Goal: Obtain resource: Obtain resource

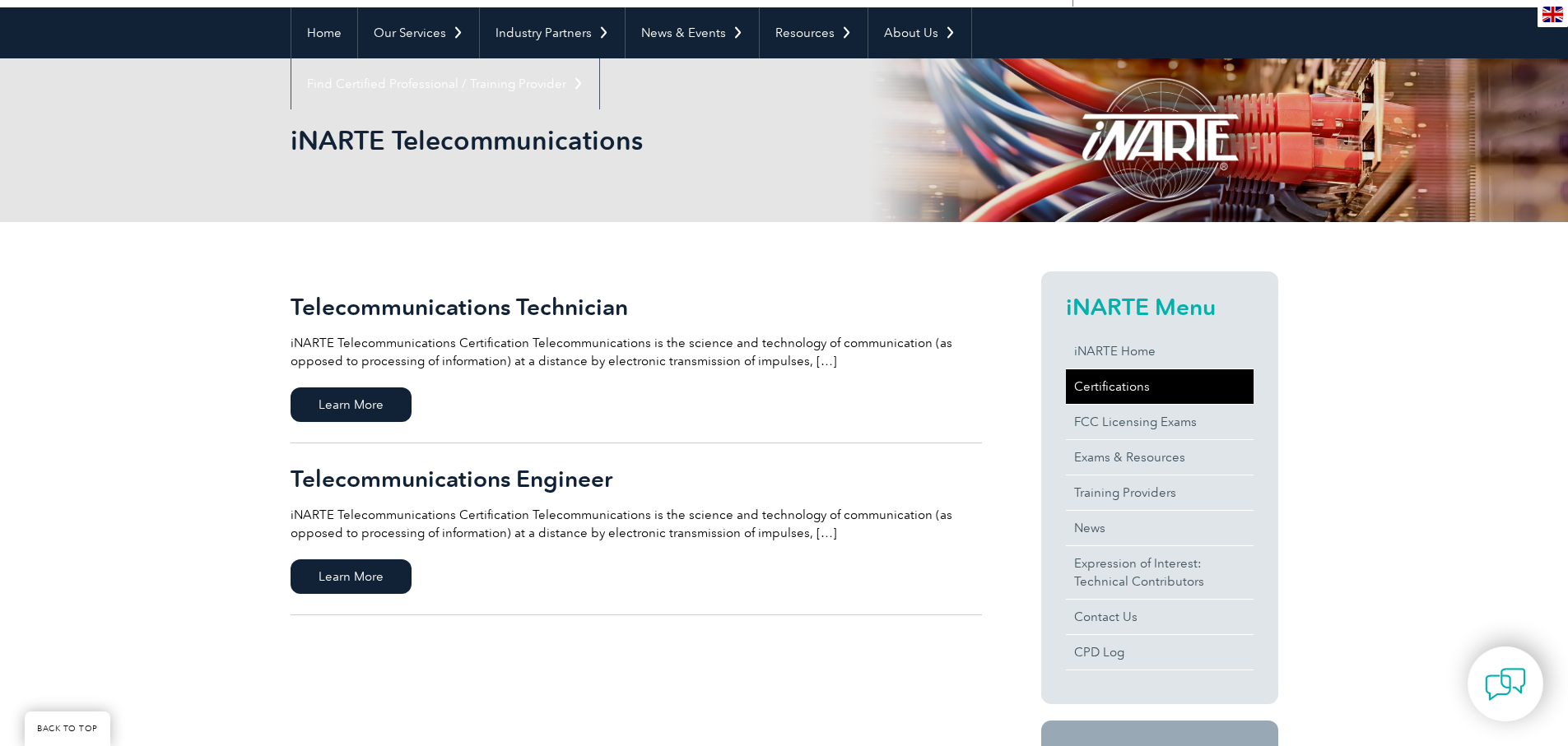
scroll to position [165, 0]
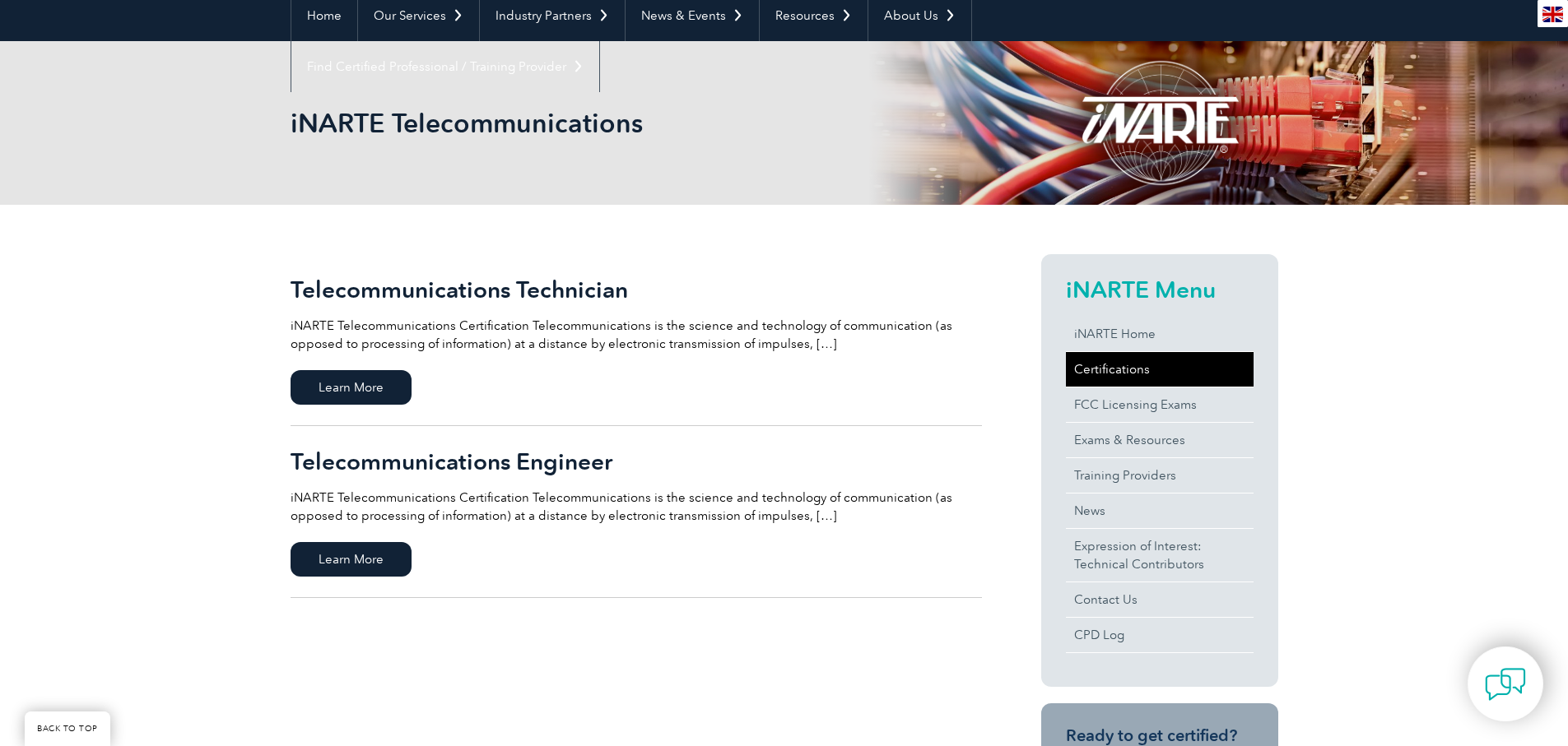
click at [1094, 361] on link "Certifications" at bounding box center [1159, 370] width 187 height 35
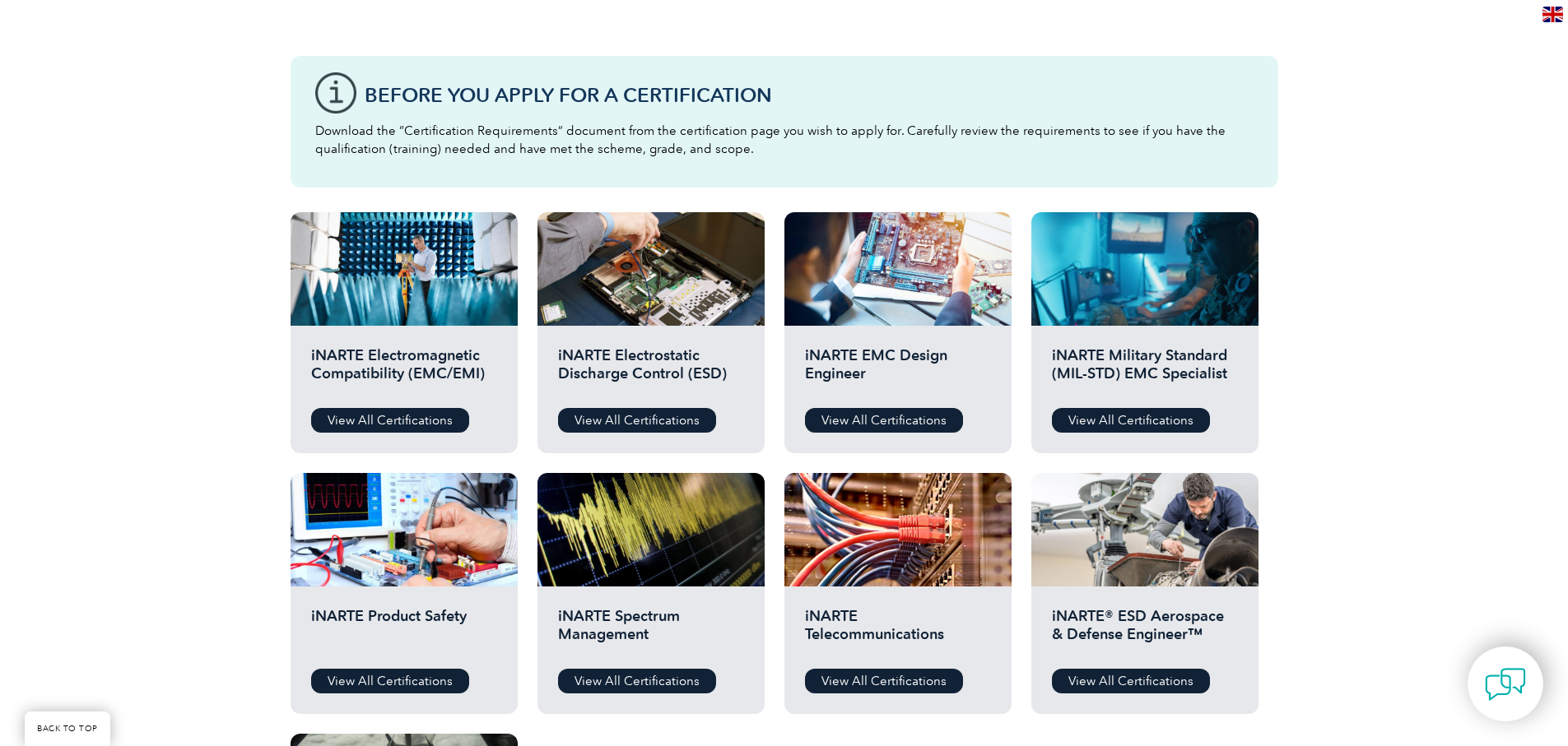
scroll to position [494, 0]
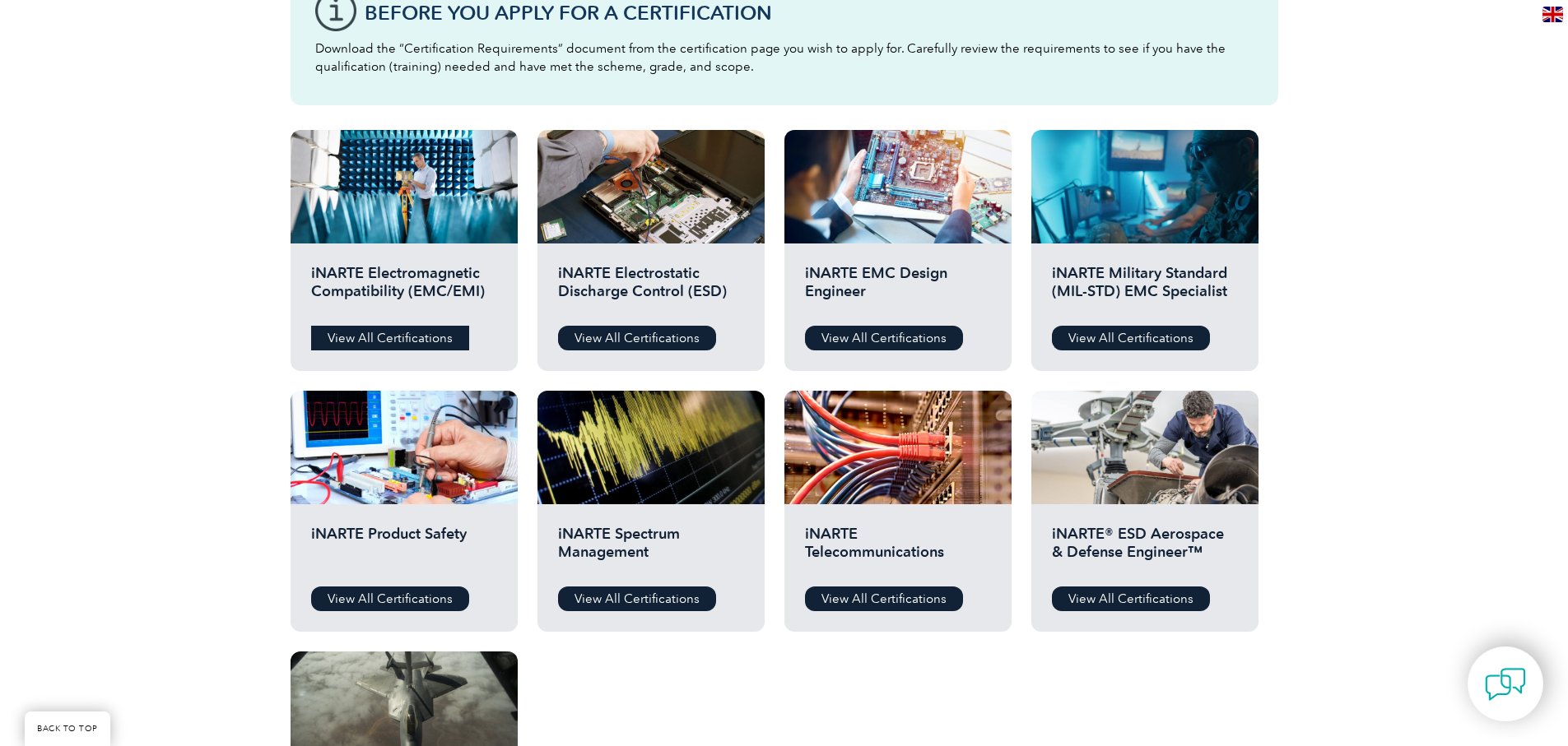
click at [365, 329] on link "View All Certifications" at bounding box center [390, 338] width 158 height 24
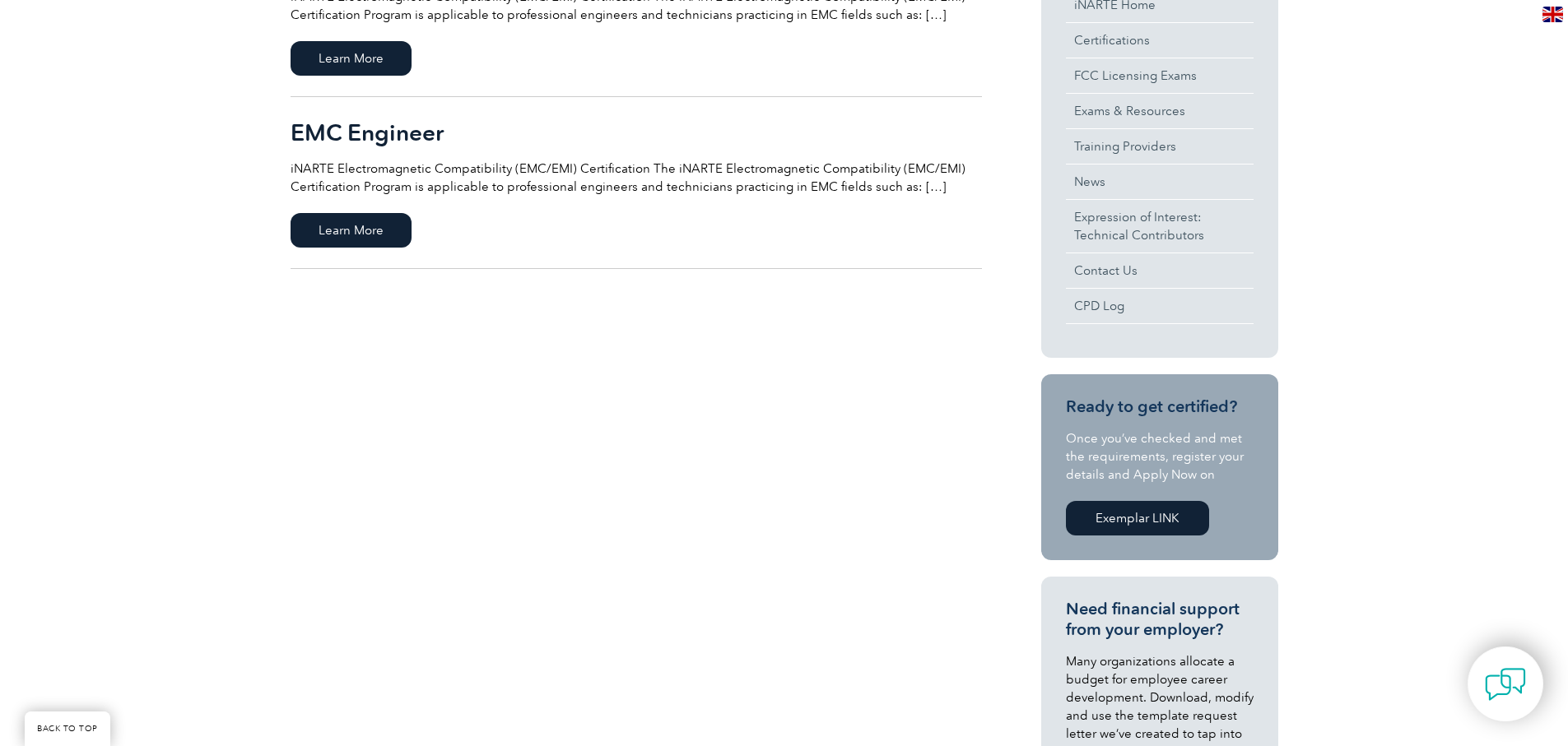
scroll to position [165, 0]
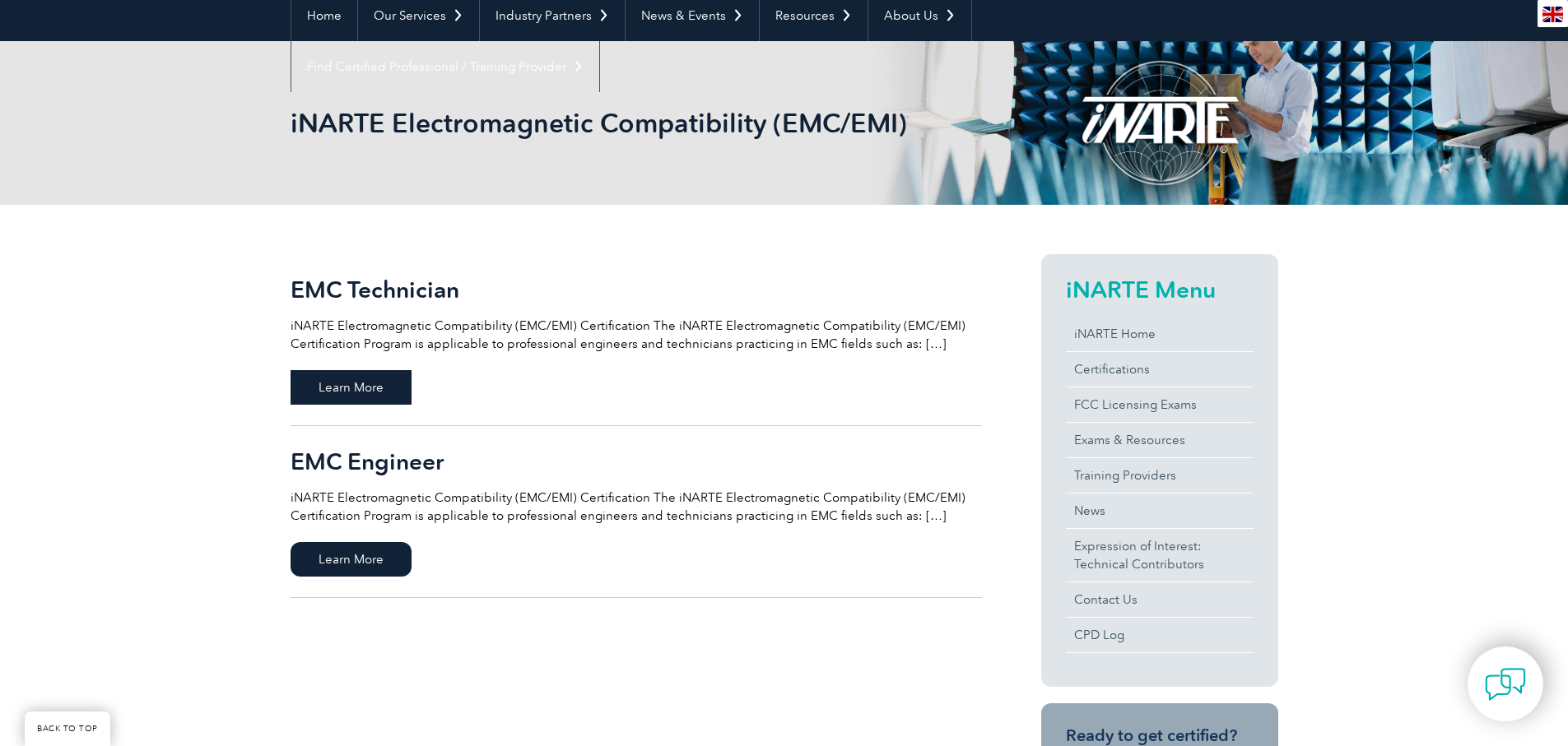
click at [314, 393] on span "Learn More" at bounding box center [351, 388] width 121 height 35
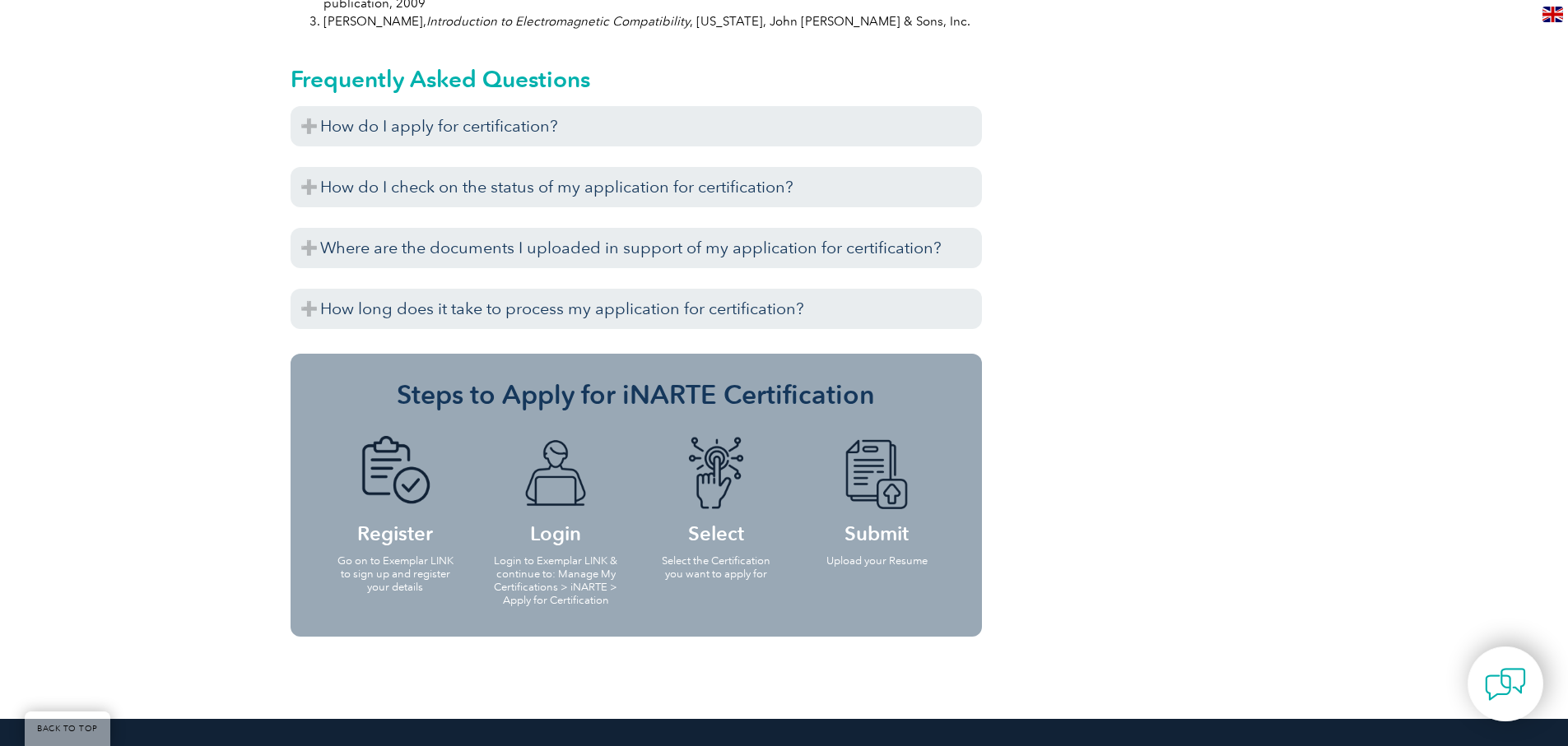
scroll to position [1810, 0]
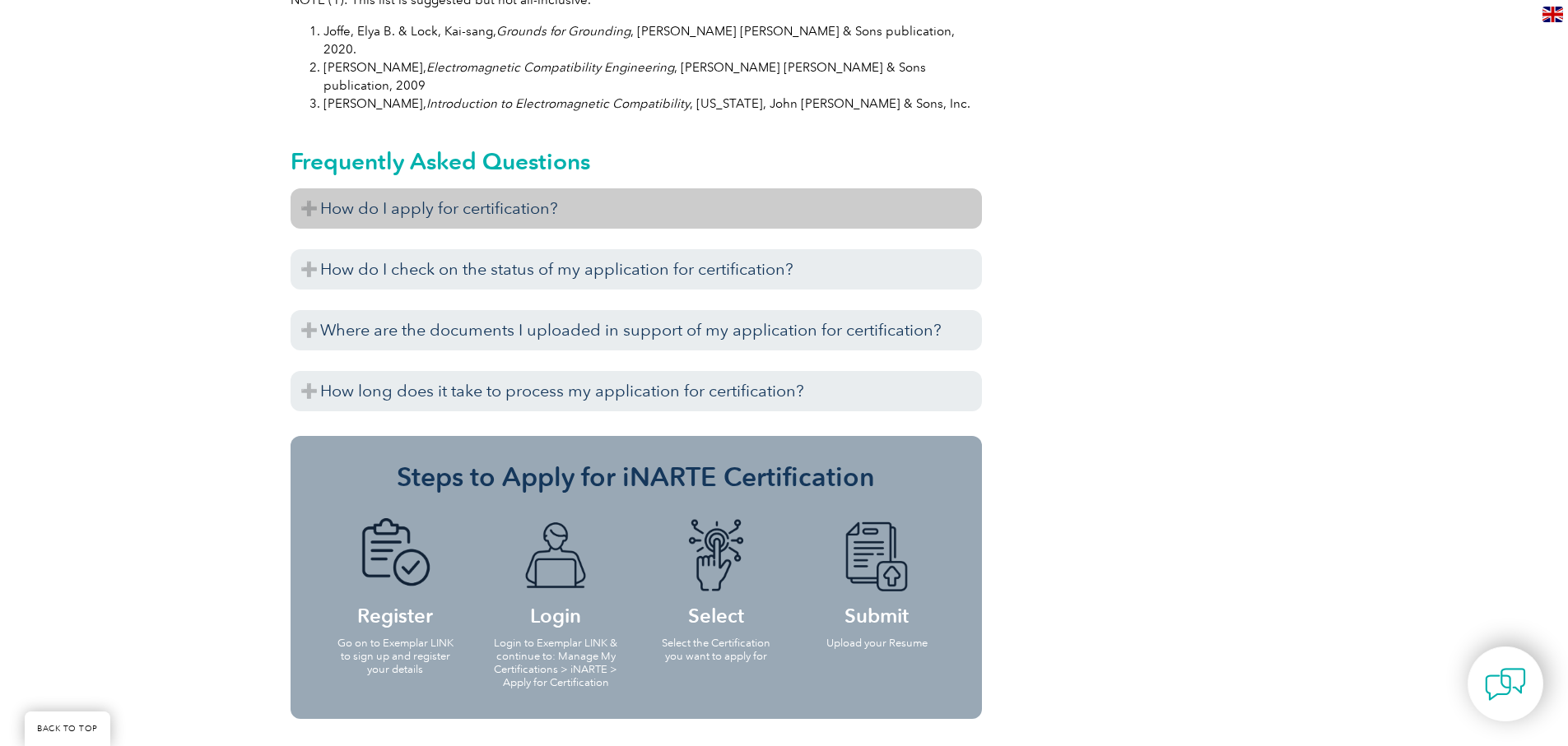
click at [304, 188] on h3 "How do I apply for certification?" at bounding box center [636, 208] width 692 height 40
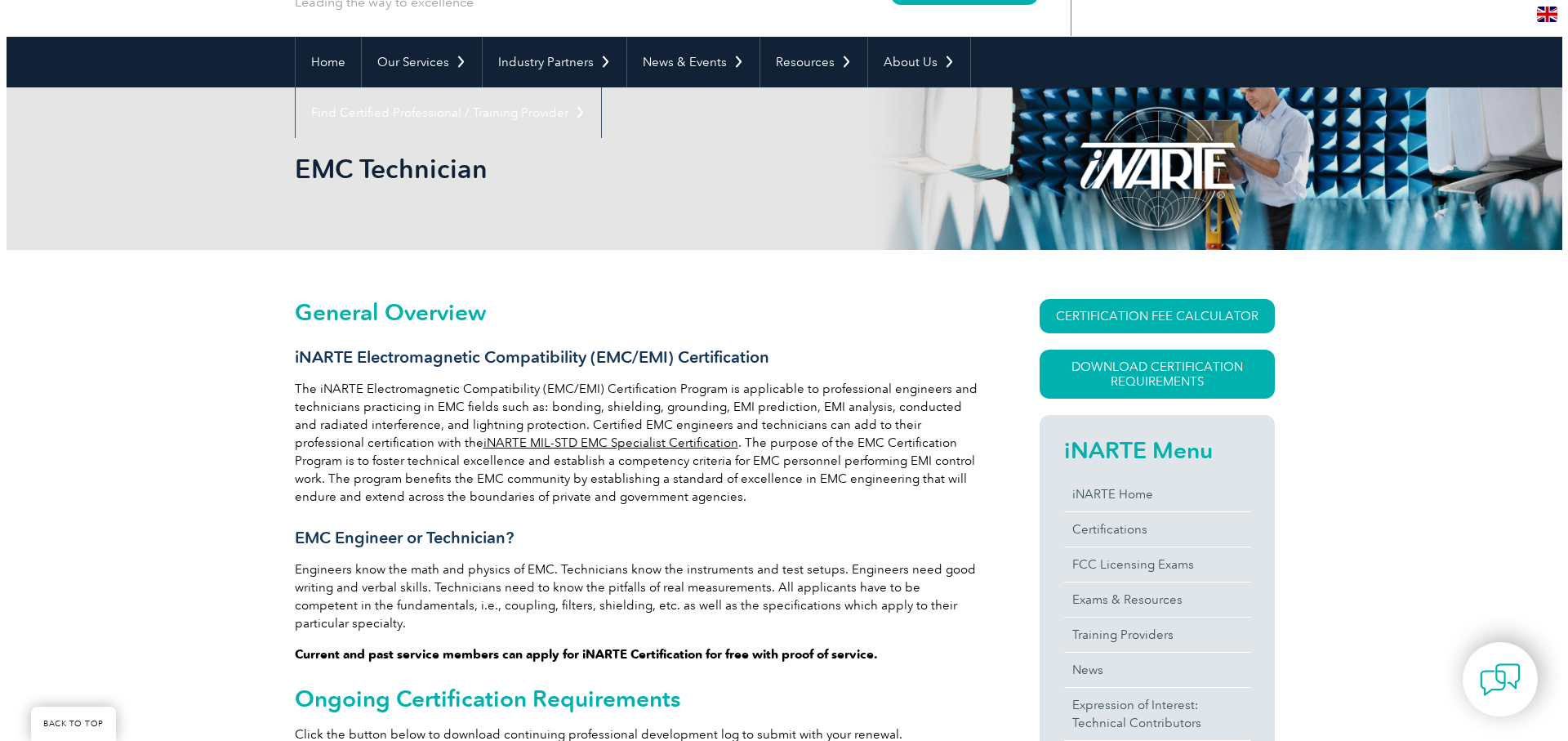
scroll to position [164, 0]
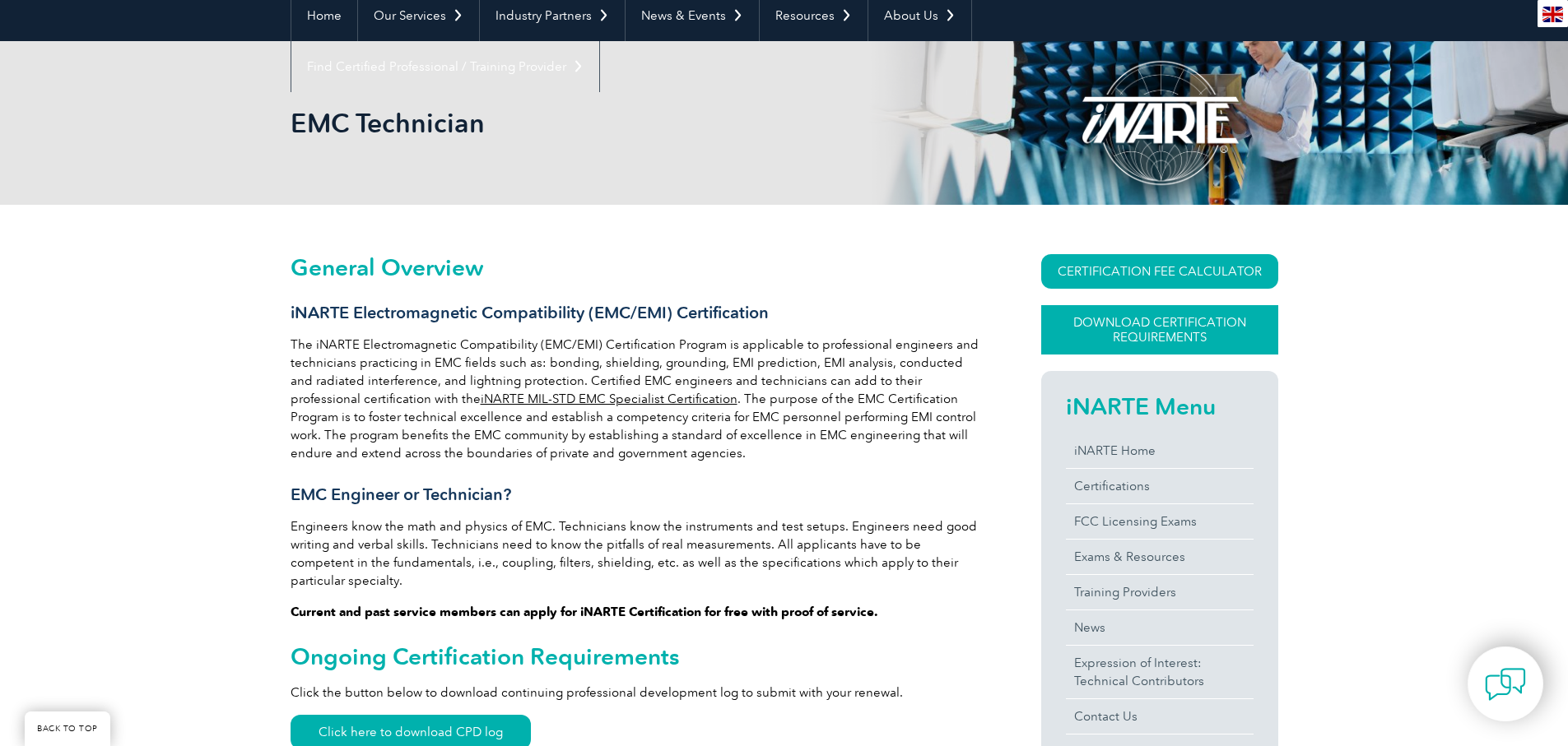
click at [1182, 334] on link "Download Certification Requirements" at bounding box center [1159, 330] width 237 height 49
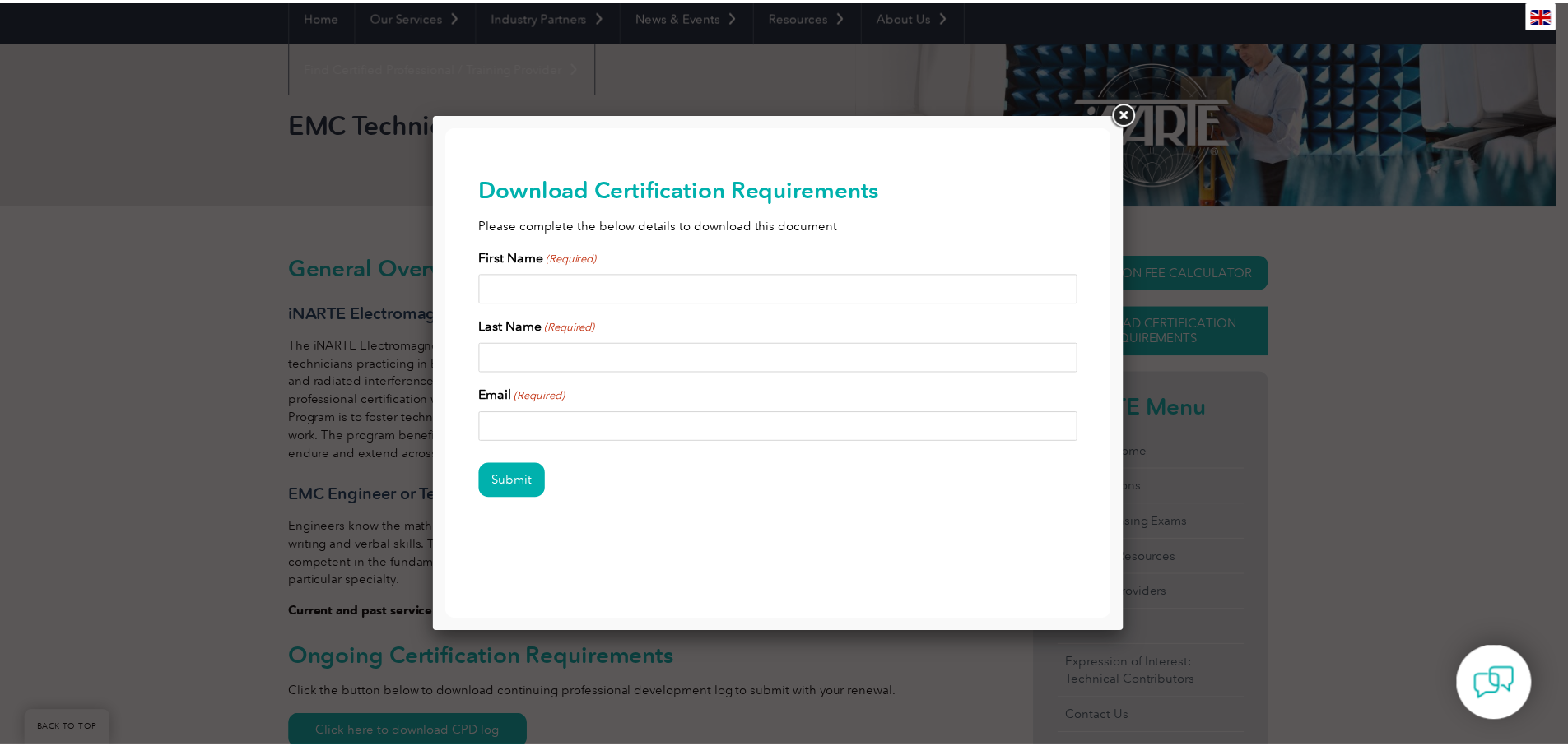
scroll to position [0, 0]
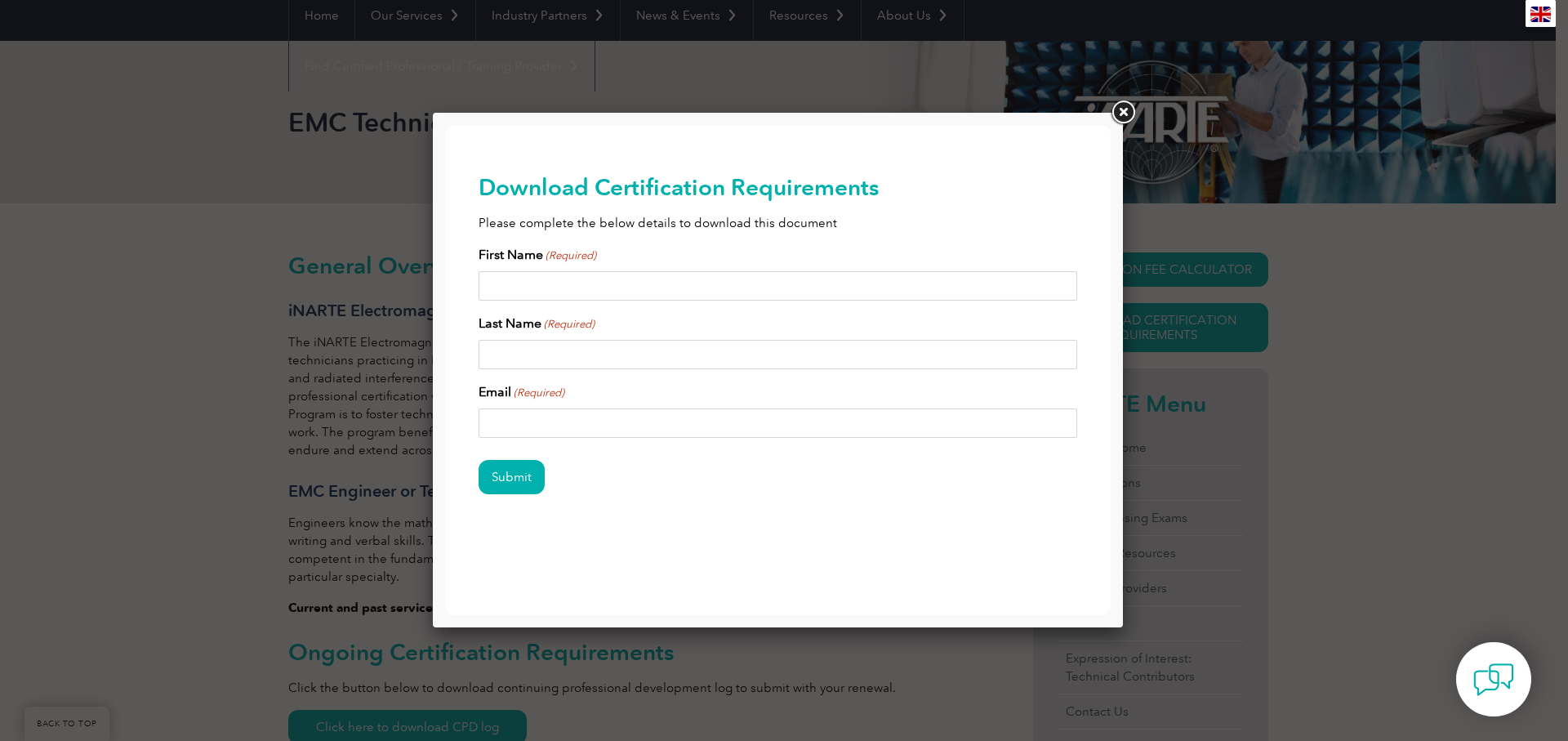
click at [1124, 109] on link at bounding box center [1123, 113] width 29 height 29
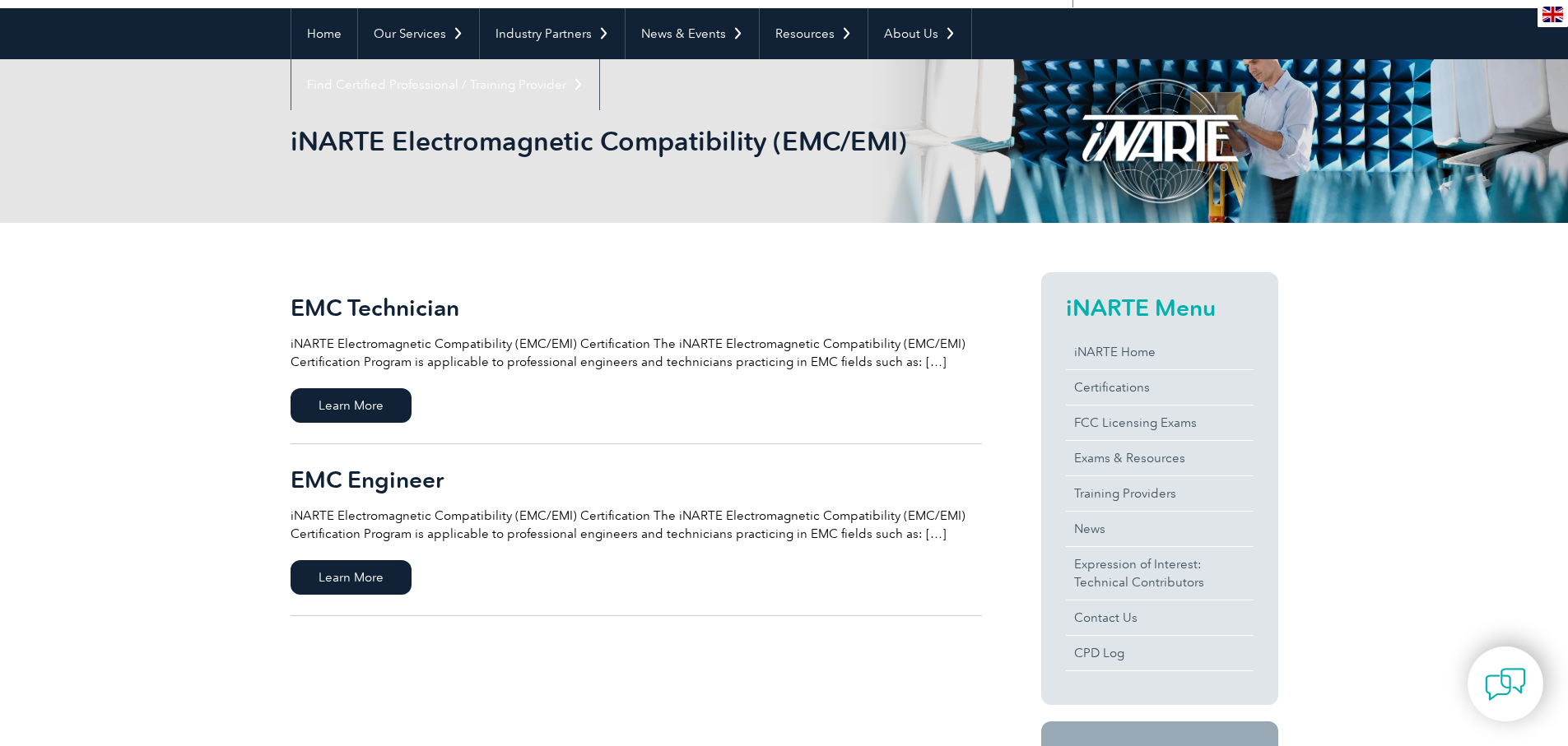
scroll to position [147, 0]
click at [346, 578] on span "Learn More" at bounding box center [351, 578] width 121 height 35
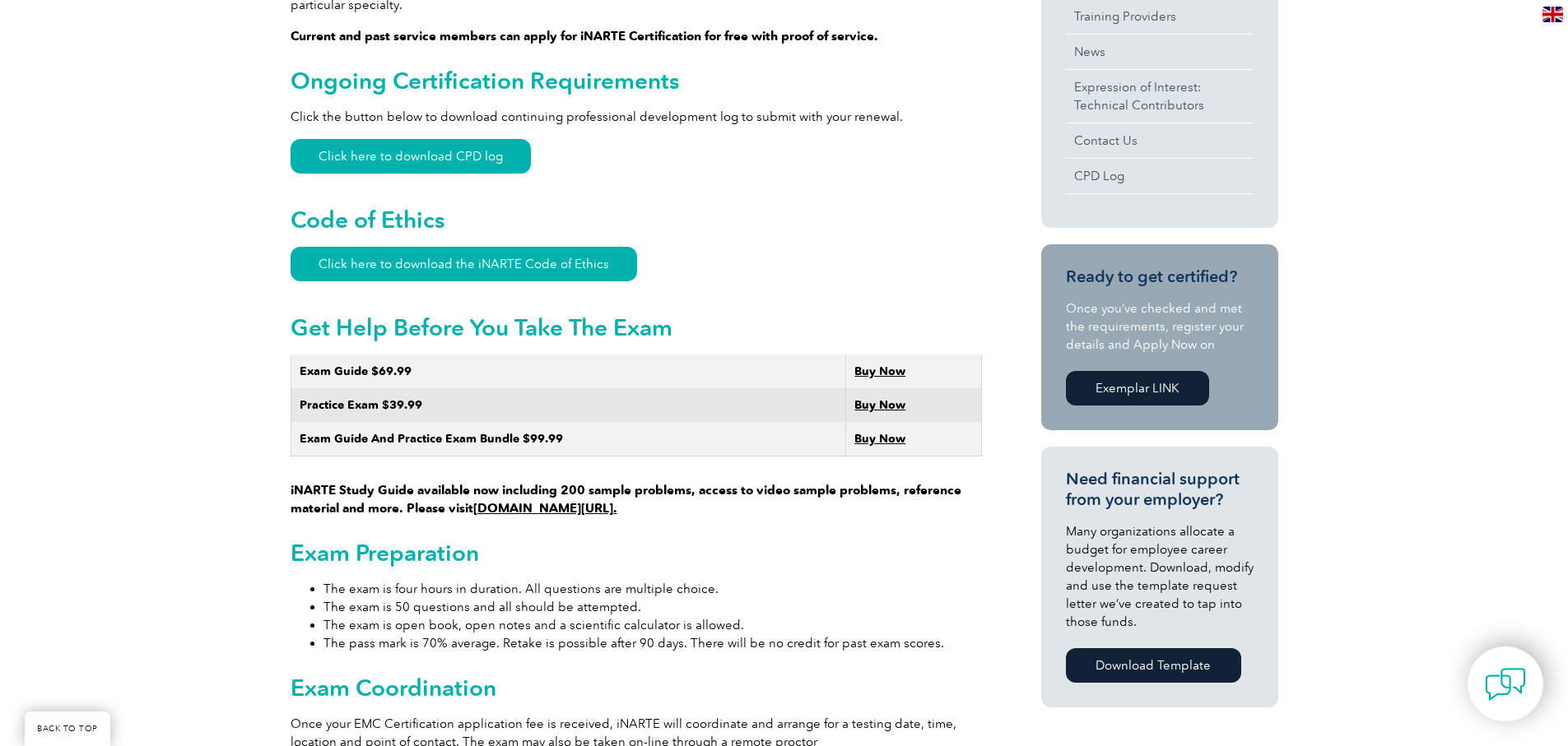
scroll to position [410, 0]
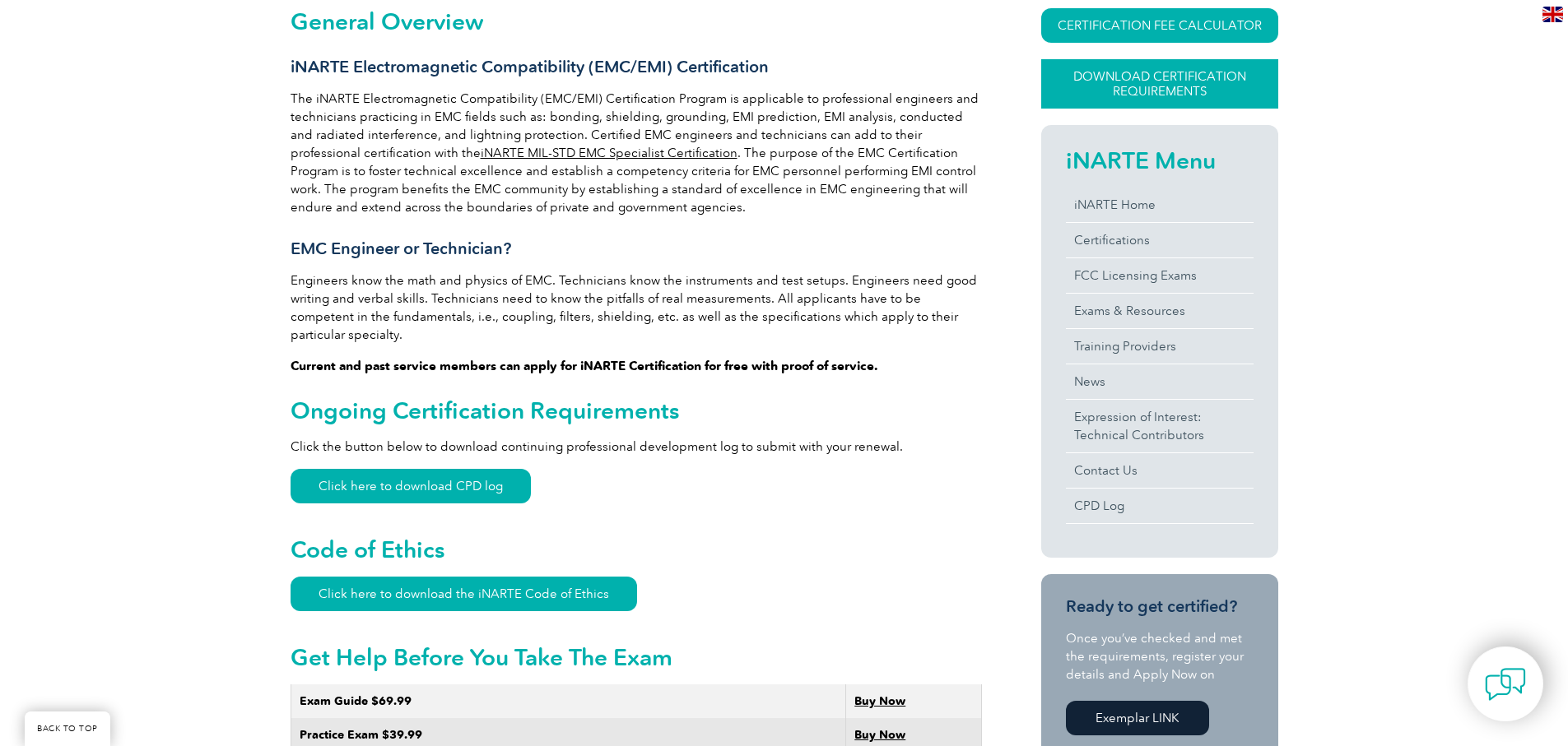
click at [1159, 91] on link "Download Certification Requirements" at bounding box center [1159, 83] width 237 height 49
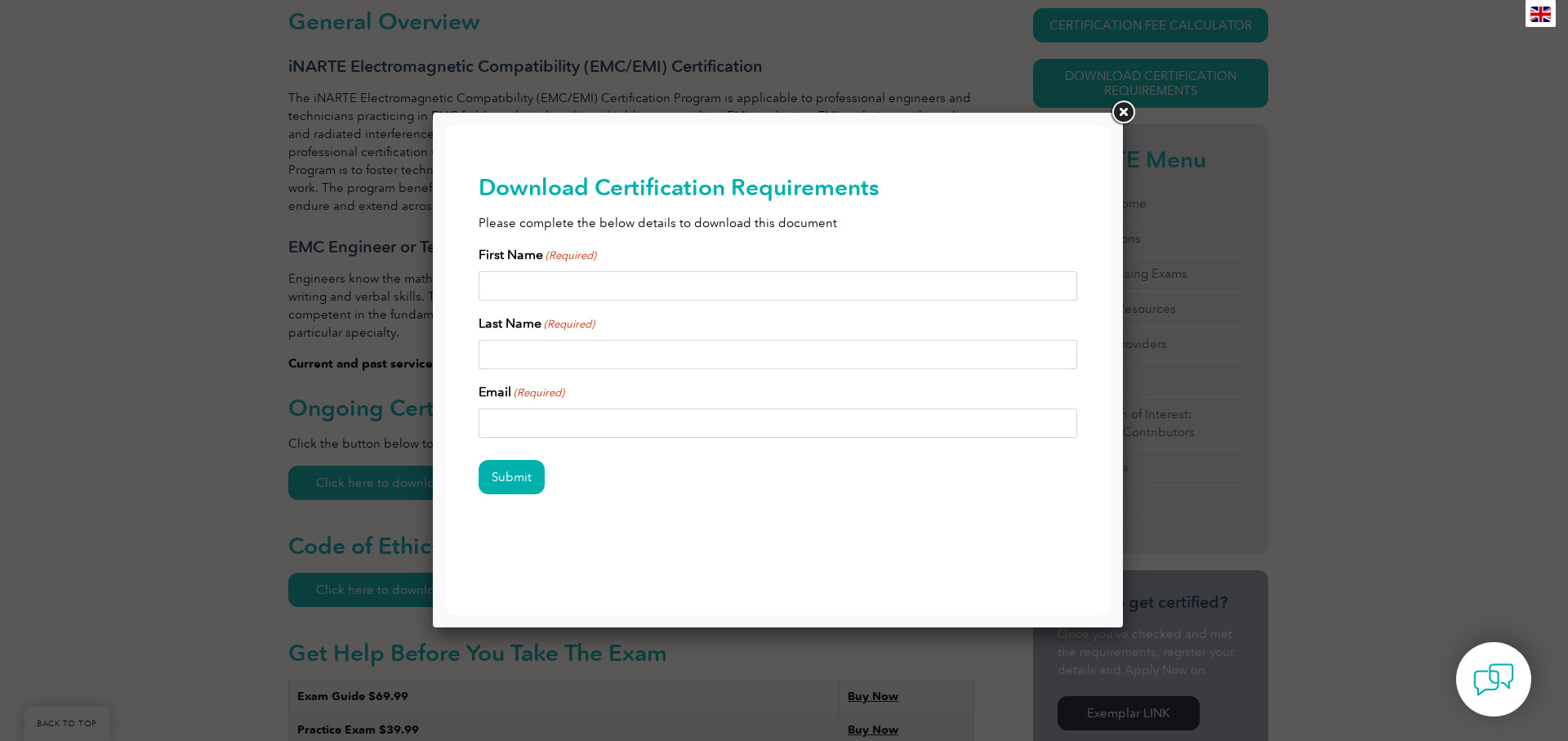
click at [1112, 111] on link at bounding box center [1123, 113] width 29 height 29
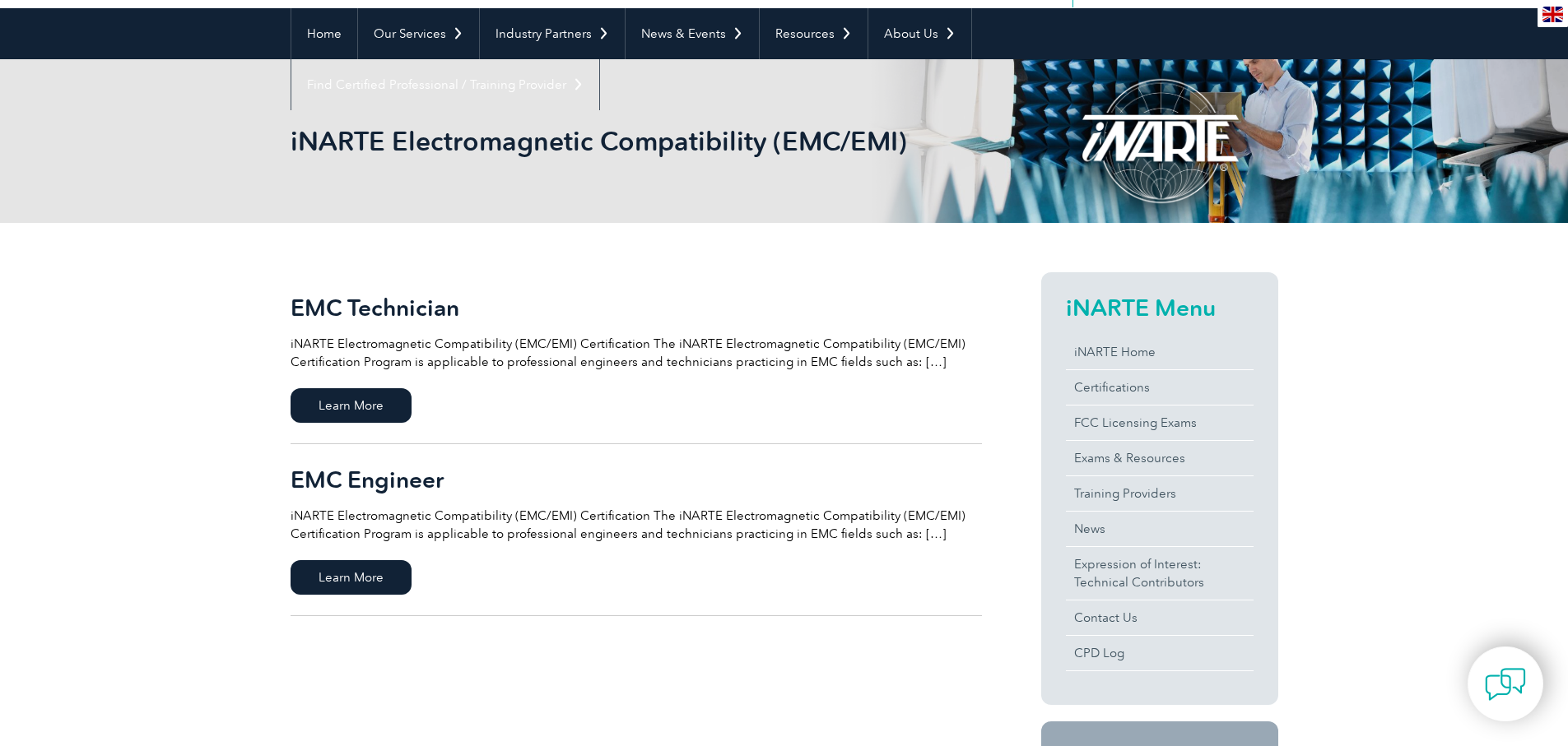
scroll to position [147, 0]
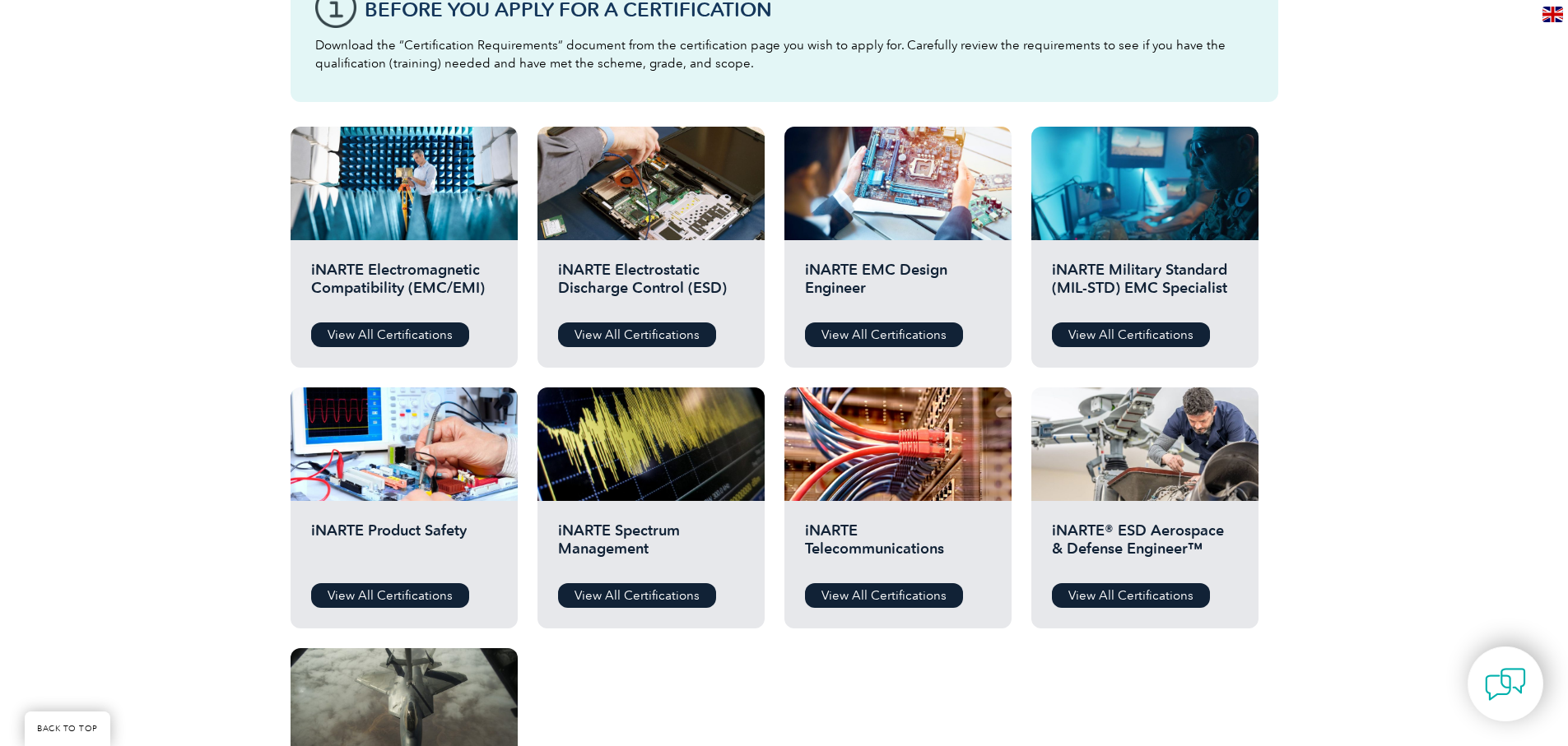
scroll to position [575, 0]
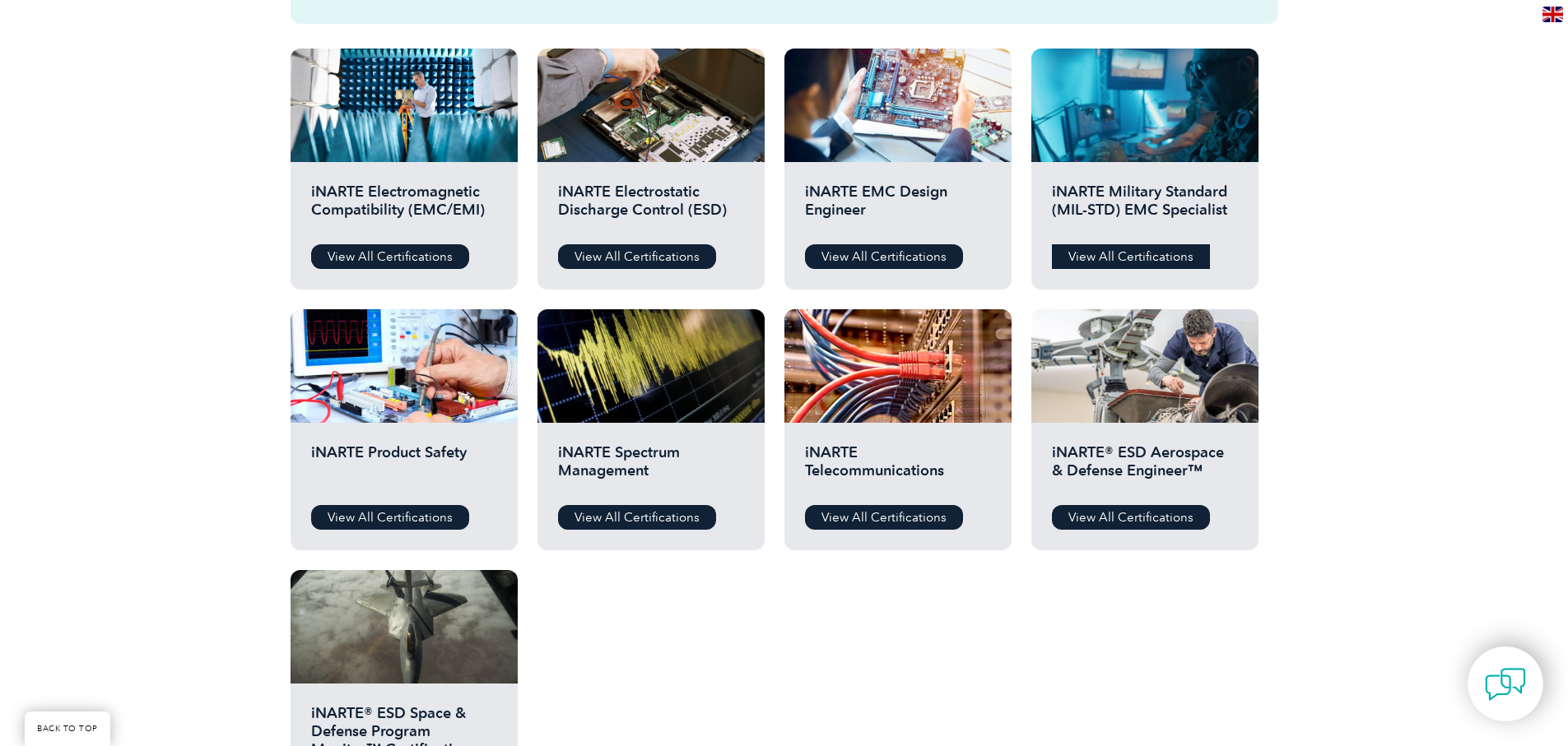
click at [1125, 259] on link "View All Certifications" at bounding box center [1131, 257] width 158 height 24
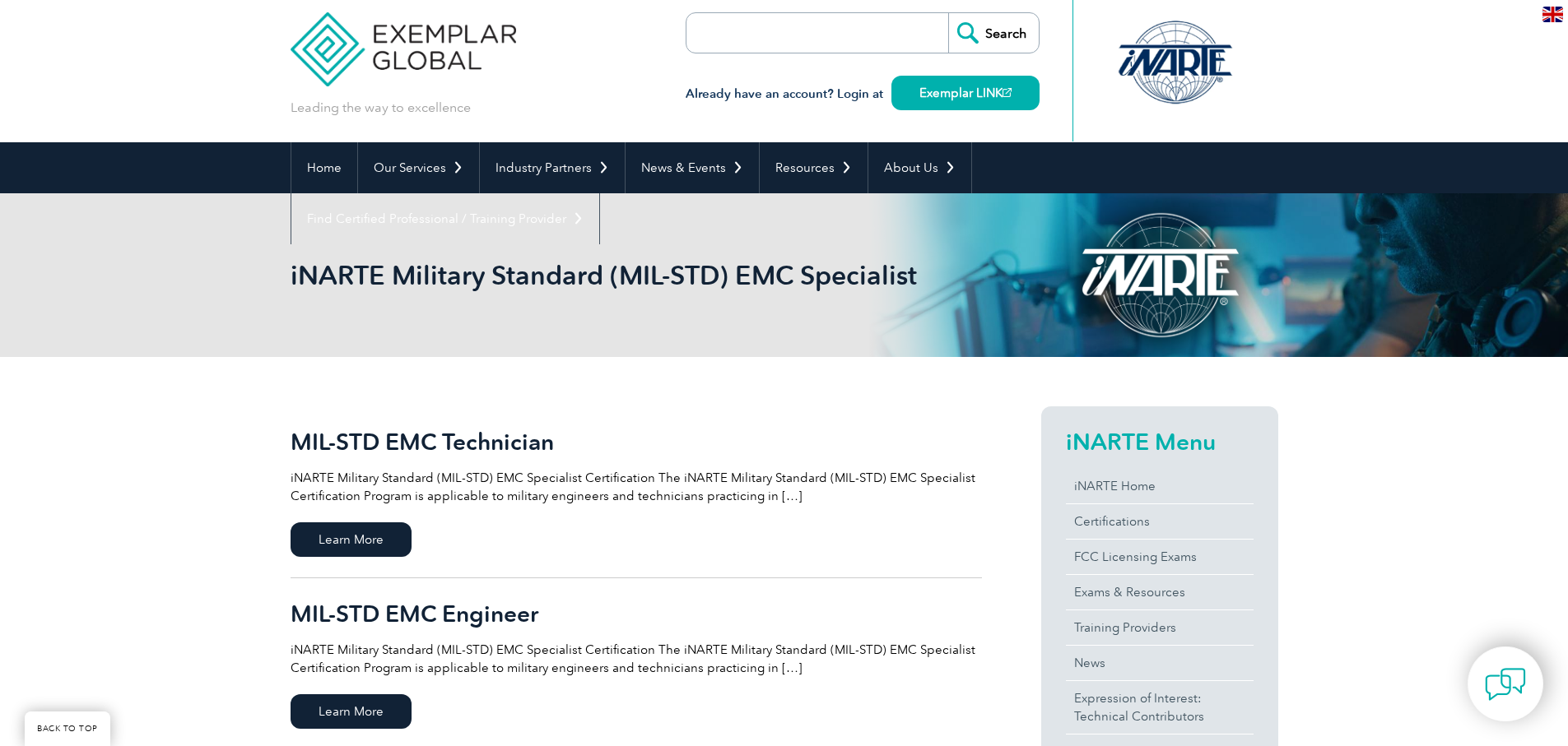
scroll to position [165, 0]
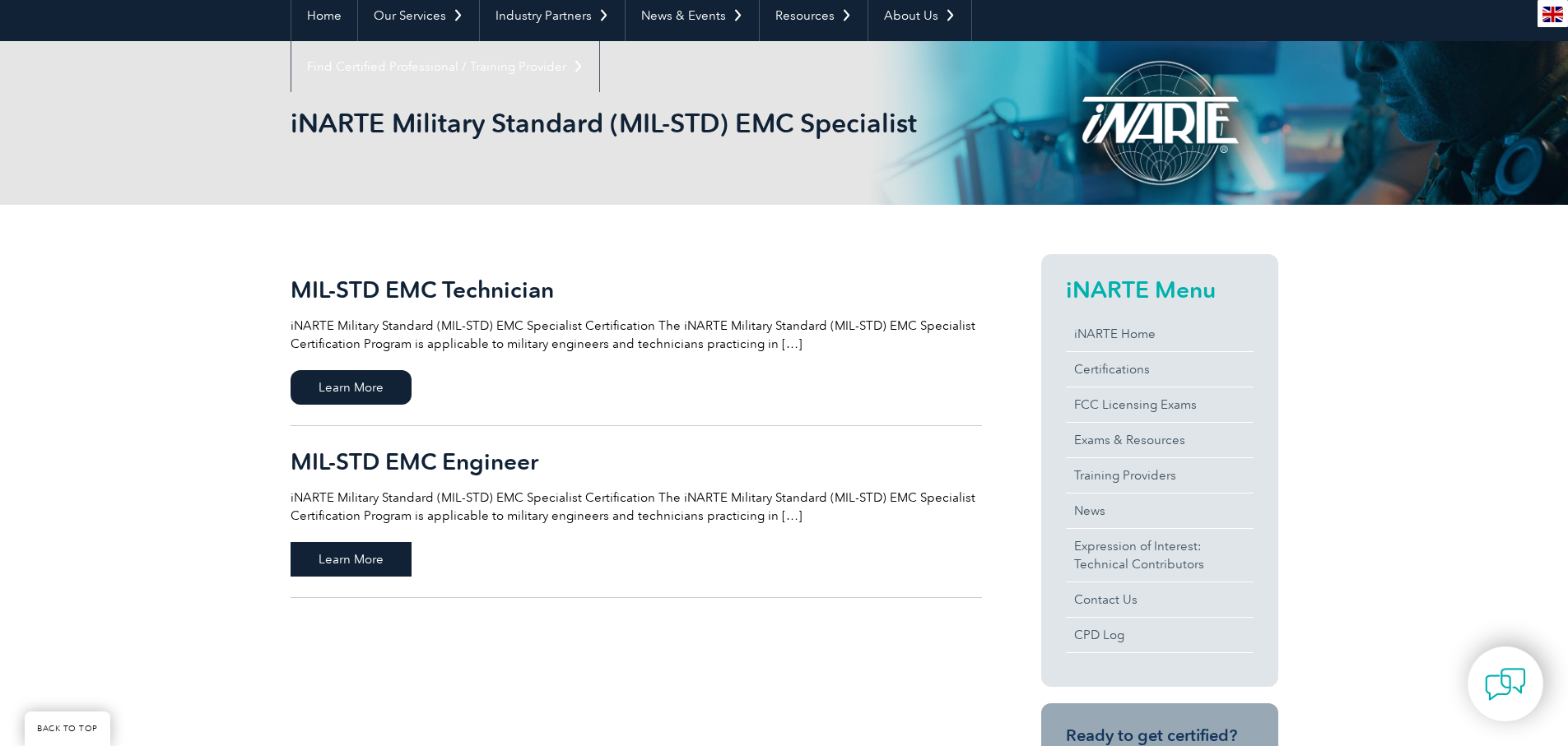
click at [357, 556] on span "Learn More" at bounding box center [351, 560] width 121 height 35
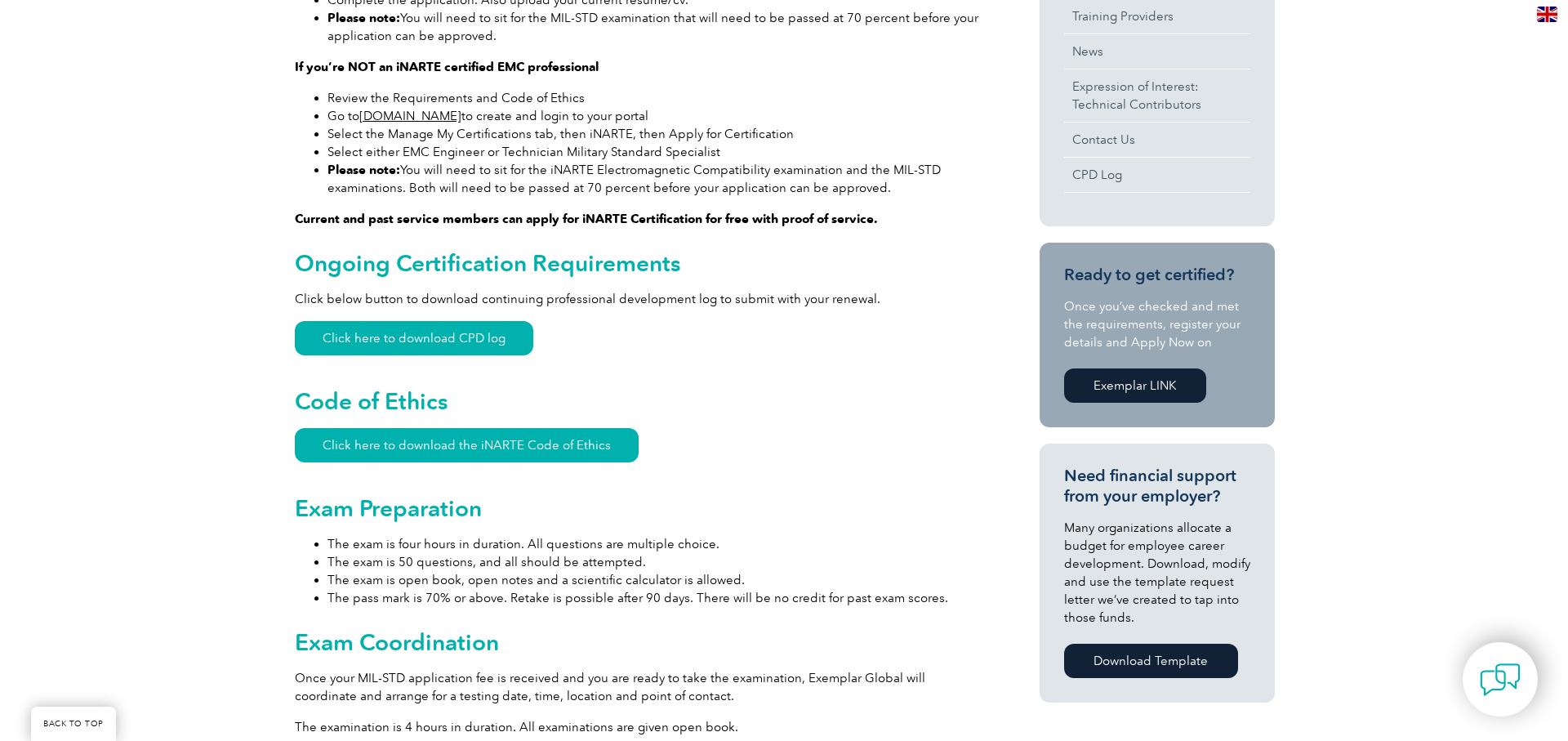
scroll to position [327, 0]
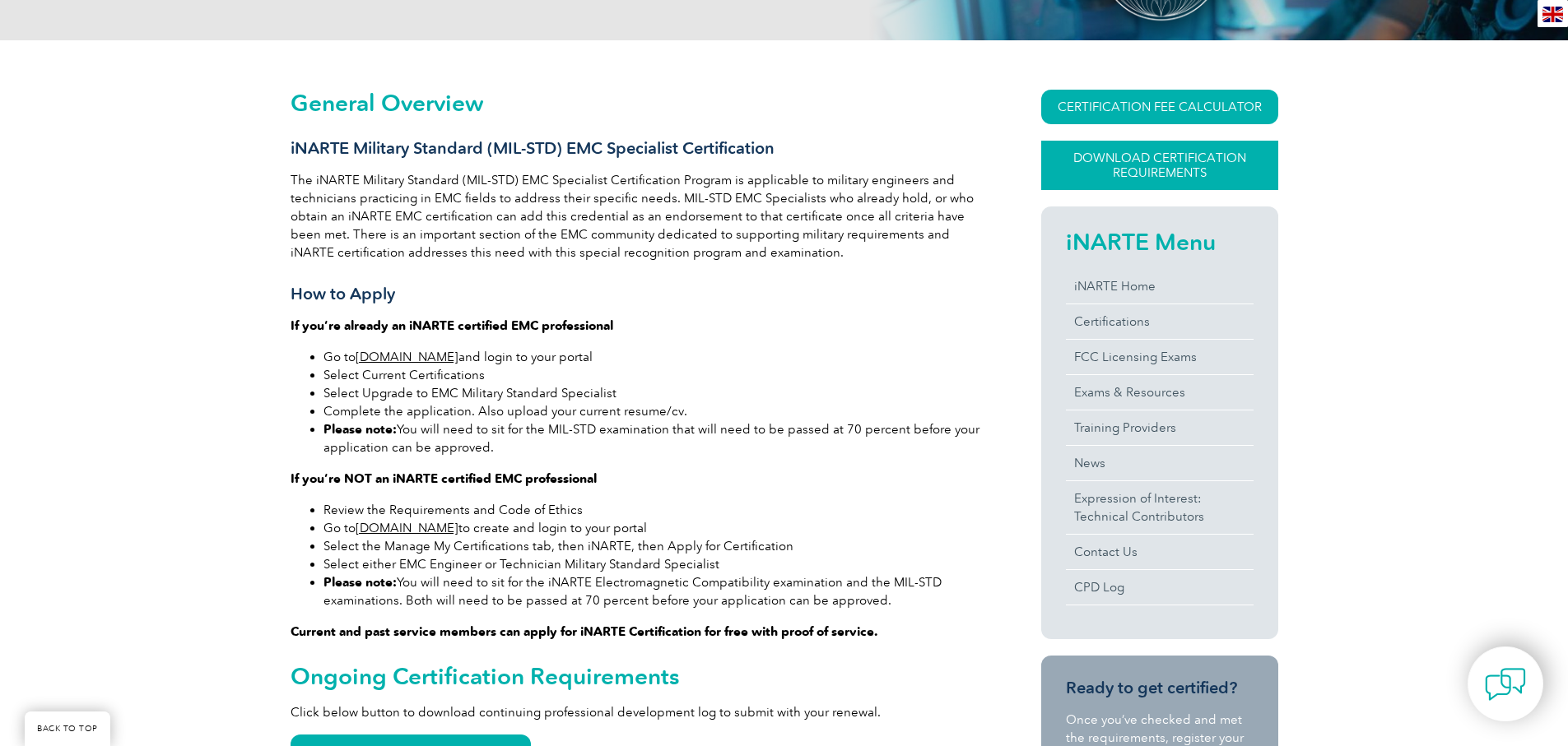
click at [1071, 169] on link "Download Certification Requirements" at bounding box center [1159, 165] width 237 height 49
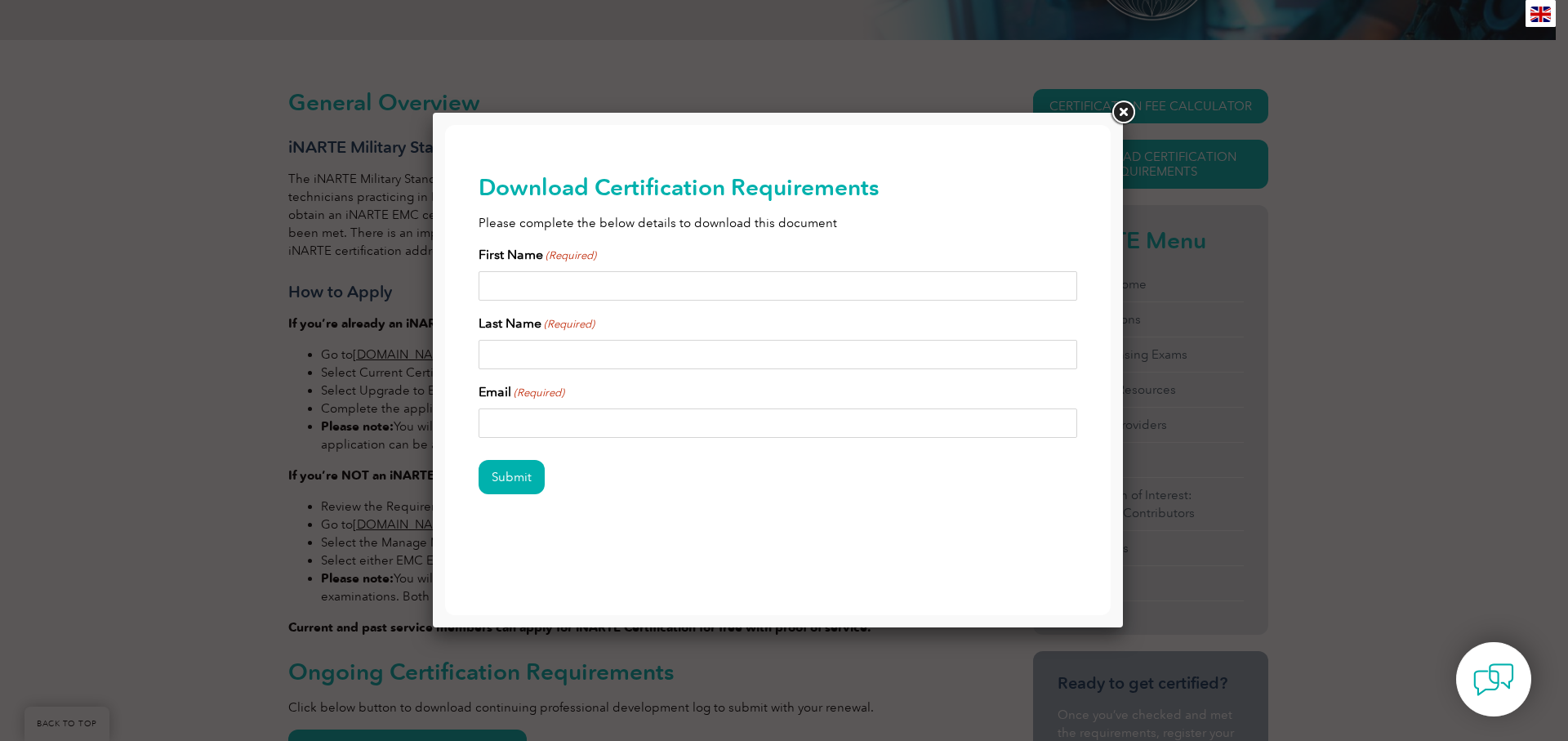
click at [1122, 111] on link at bounding box center [1123, 113] width 29 height 29
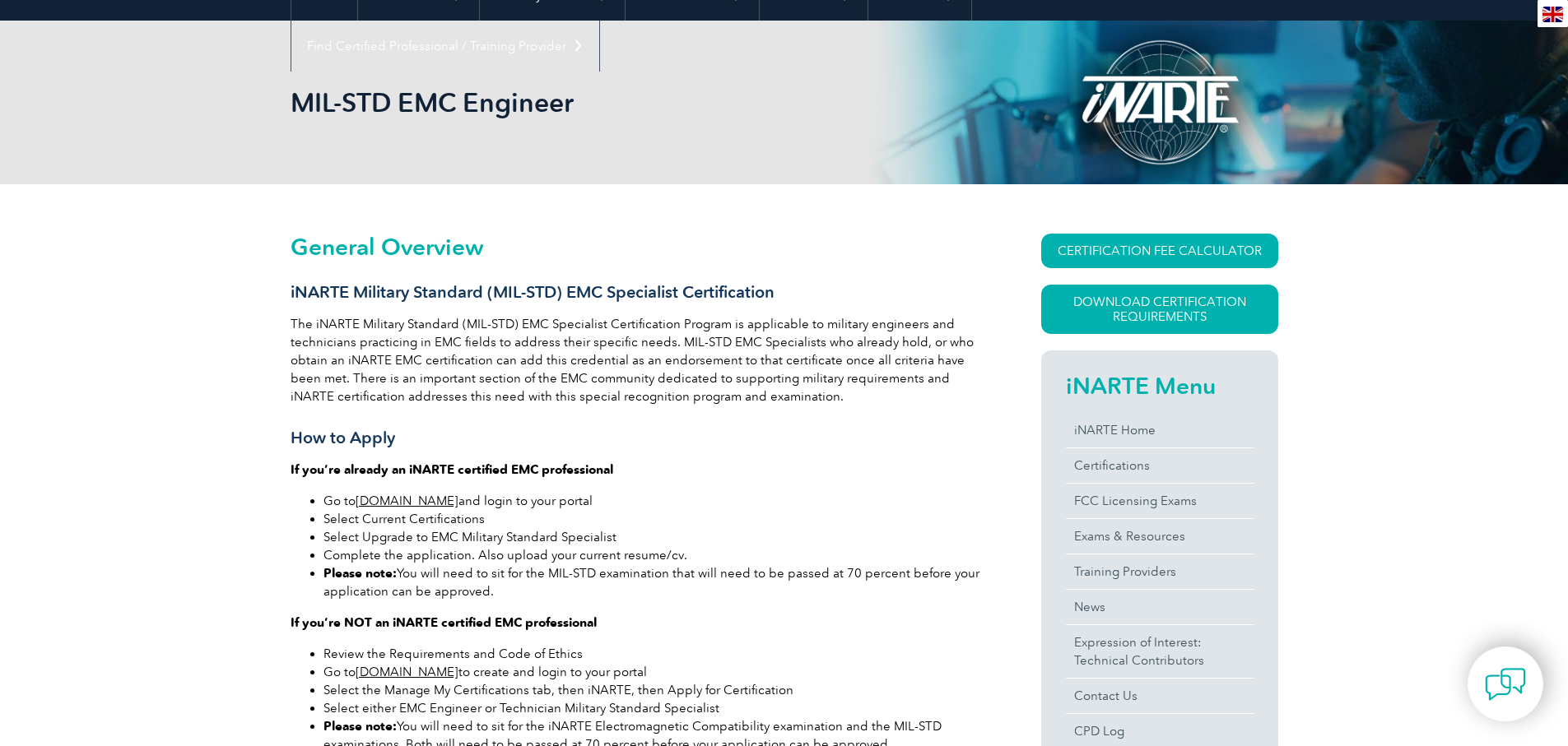
scroll to position [0, 0]
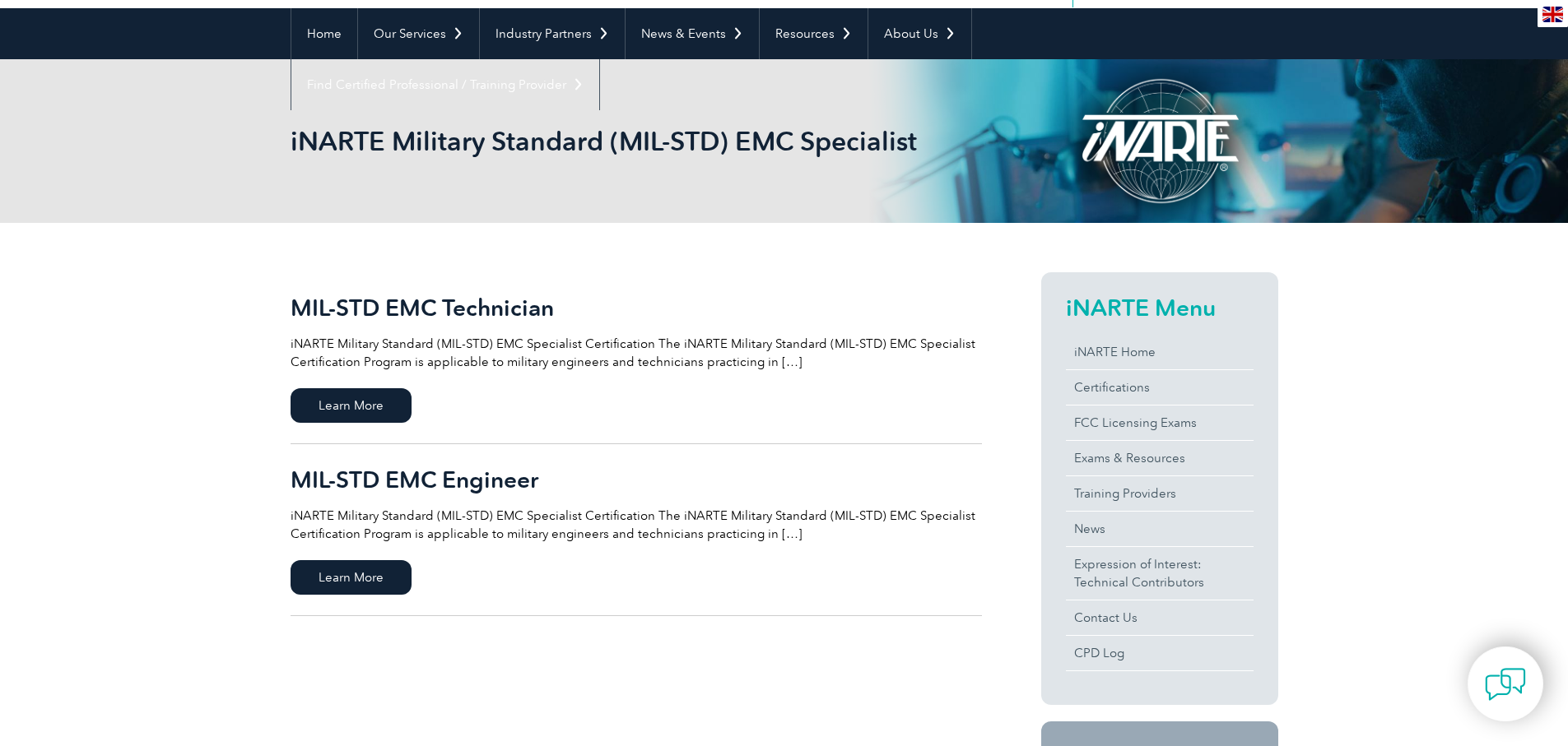
scroll to position [147, 0]
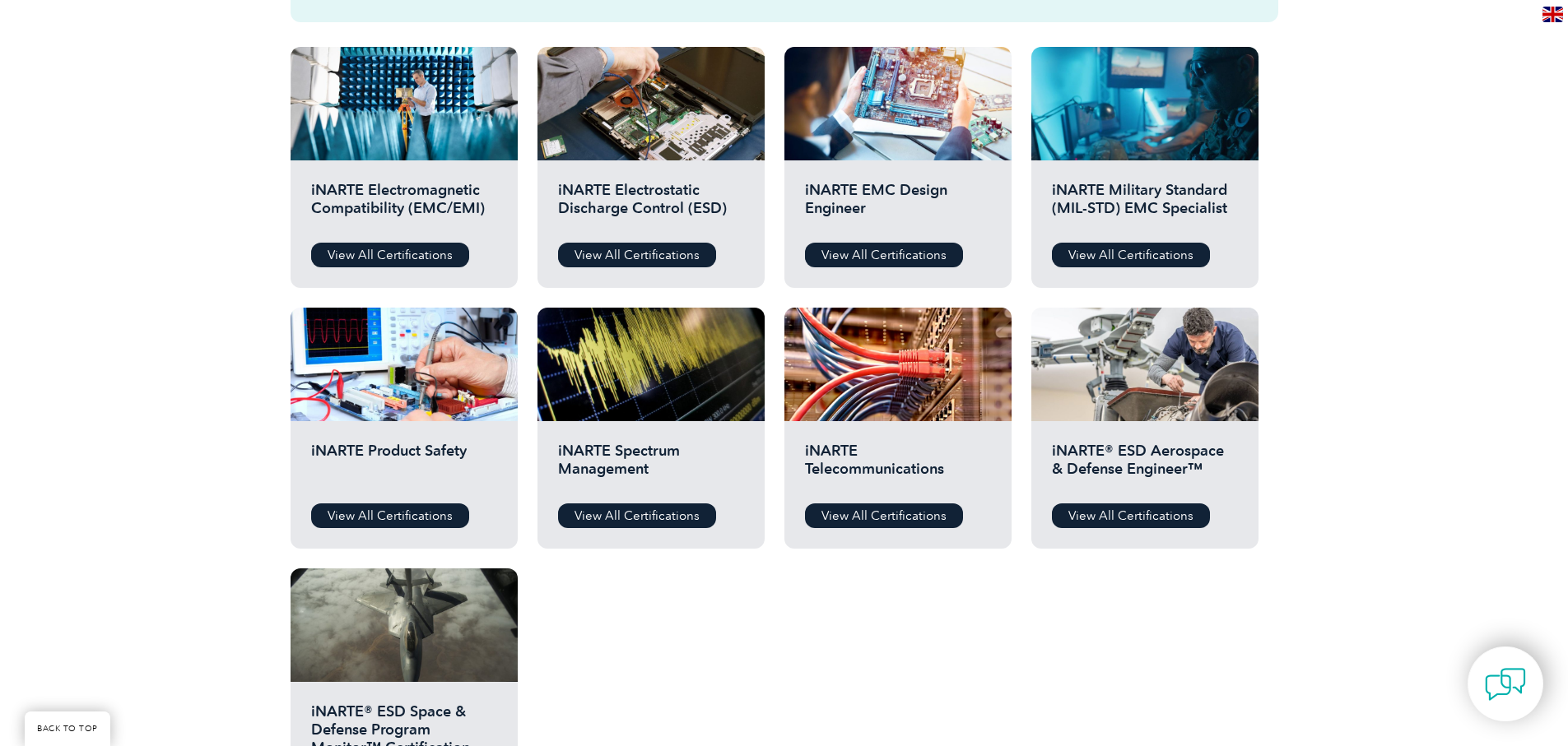
scroll to position [577, 0]
click at [594, 517] on link "View All Certifications" at bounding box center [637, 516] width 158 height 24
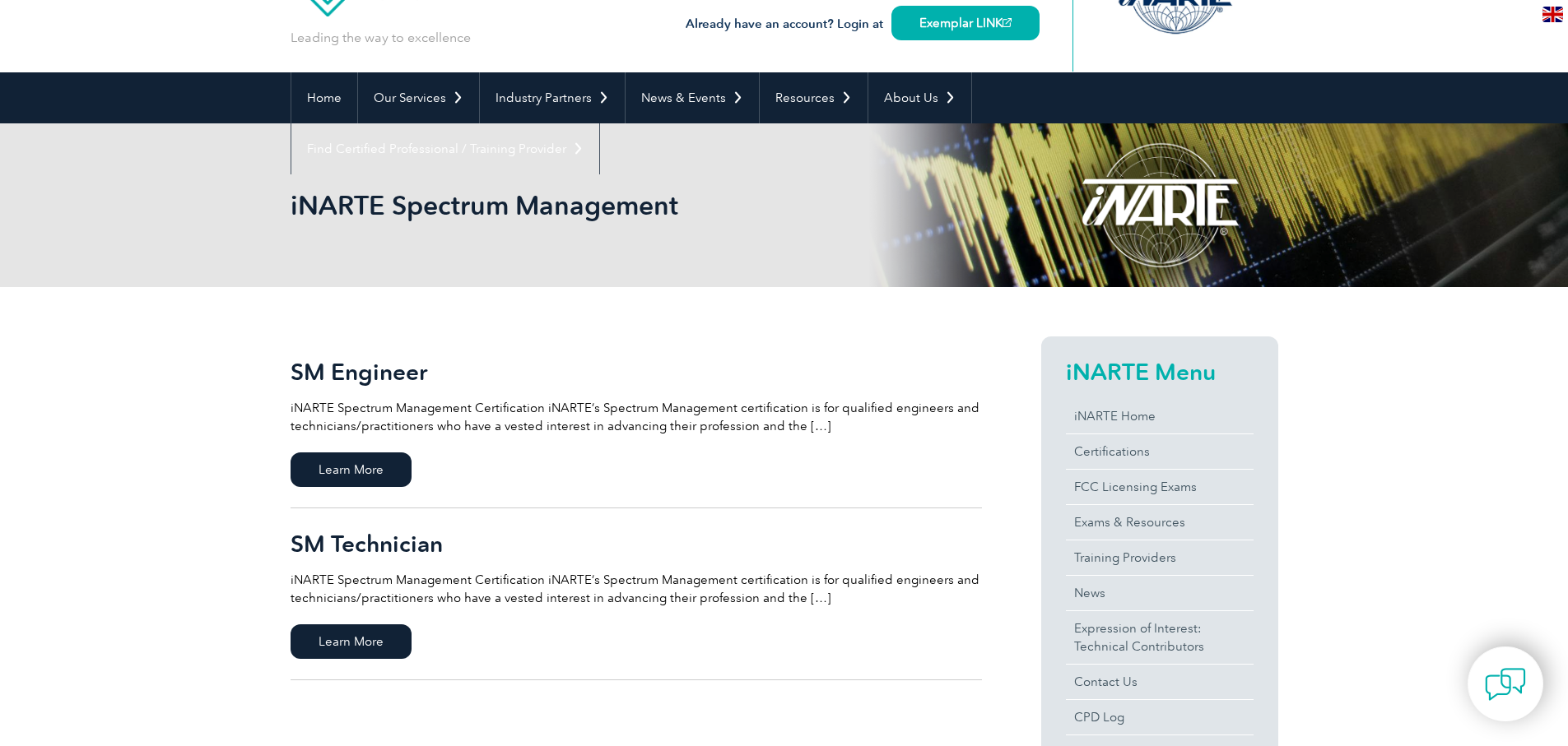
scroll to position [165, 0]
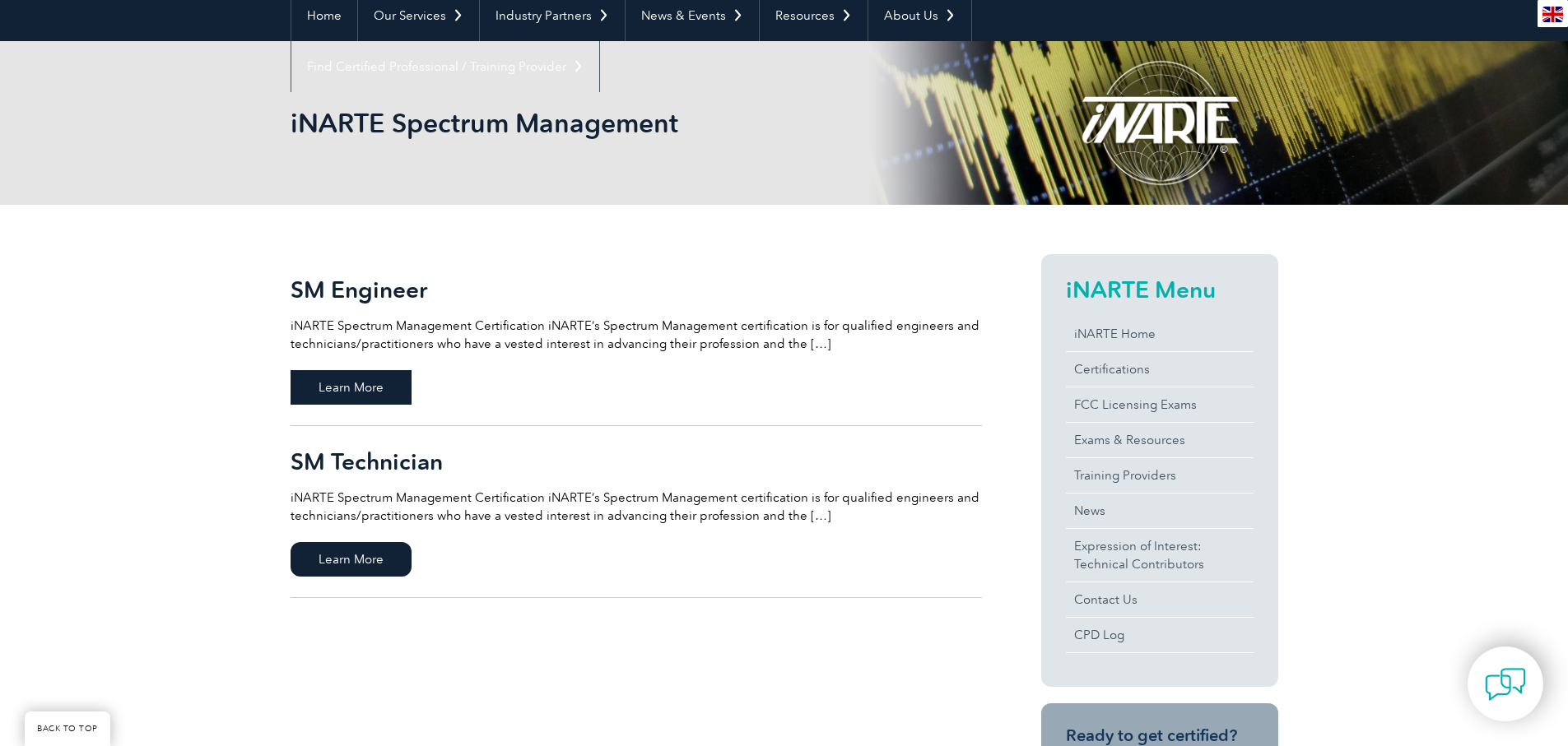
click at [354, 376] on span "Learn More" at bounding box center [351, 388] width 121 height 35
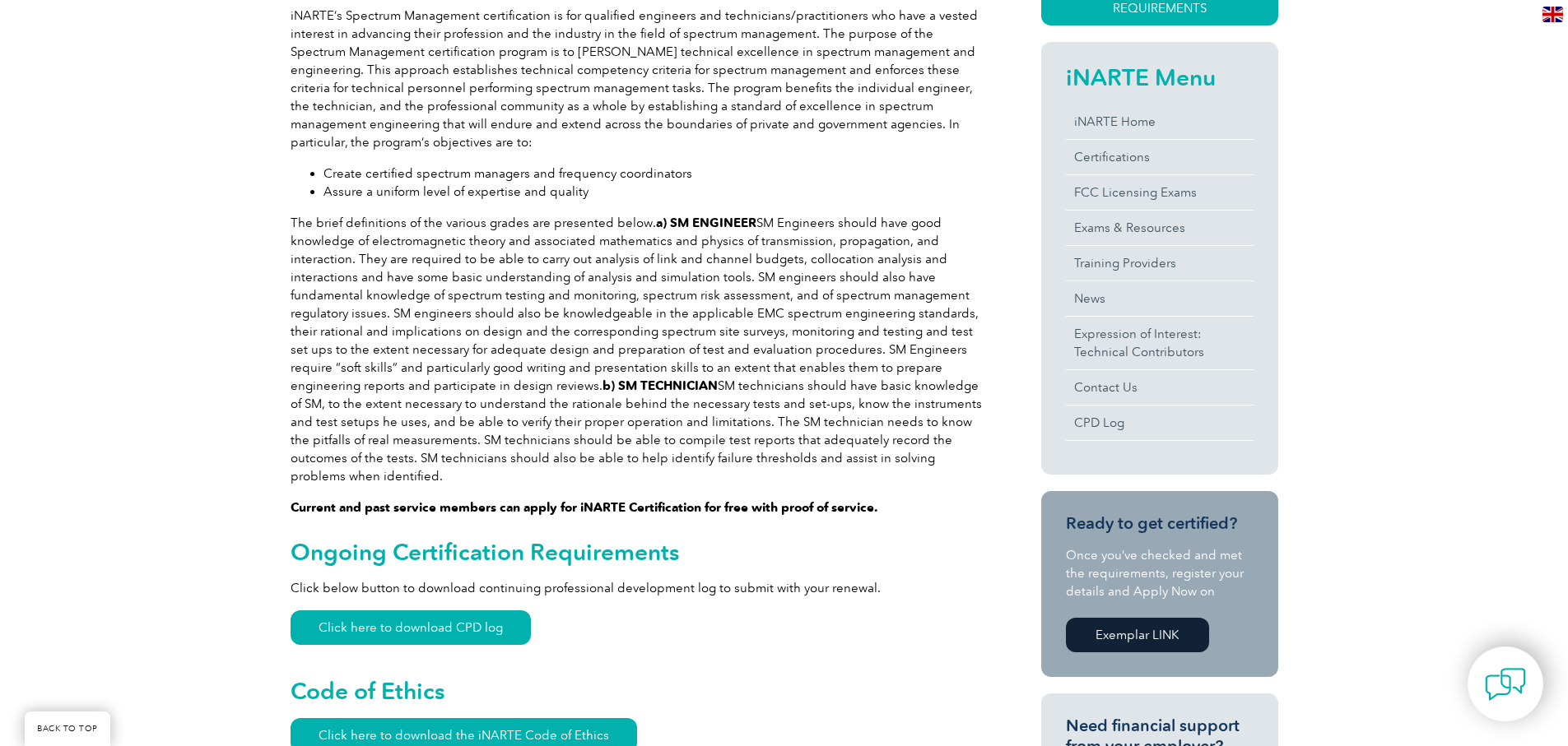
scroll to position [247, 0]
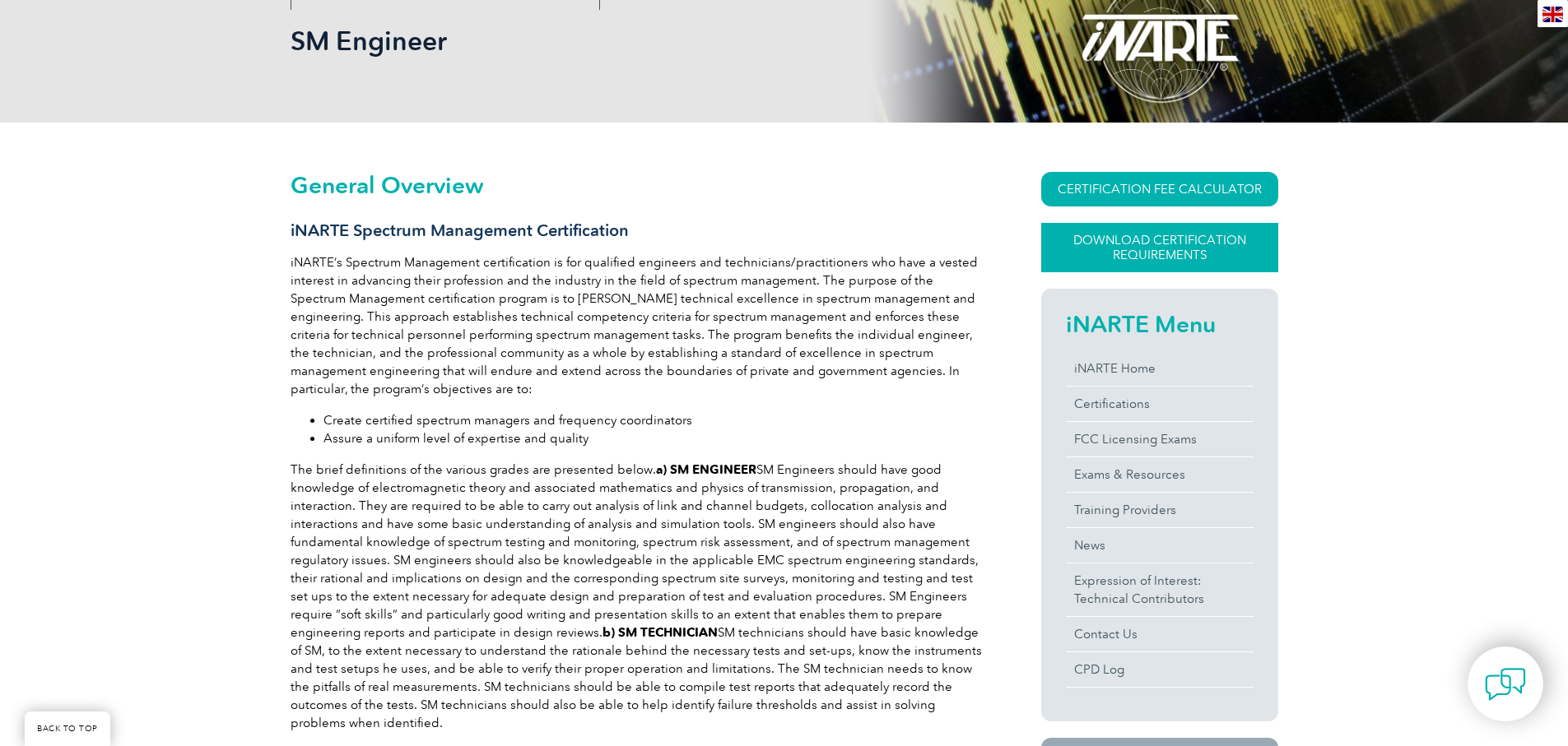
click at [1099, 249] on link "Download Certification Requirements" at bounding box center [1159, 247] width 237 height 49
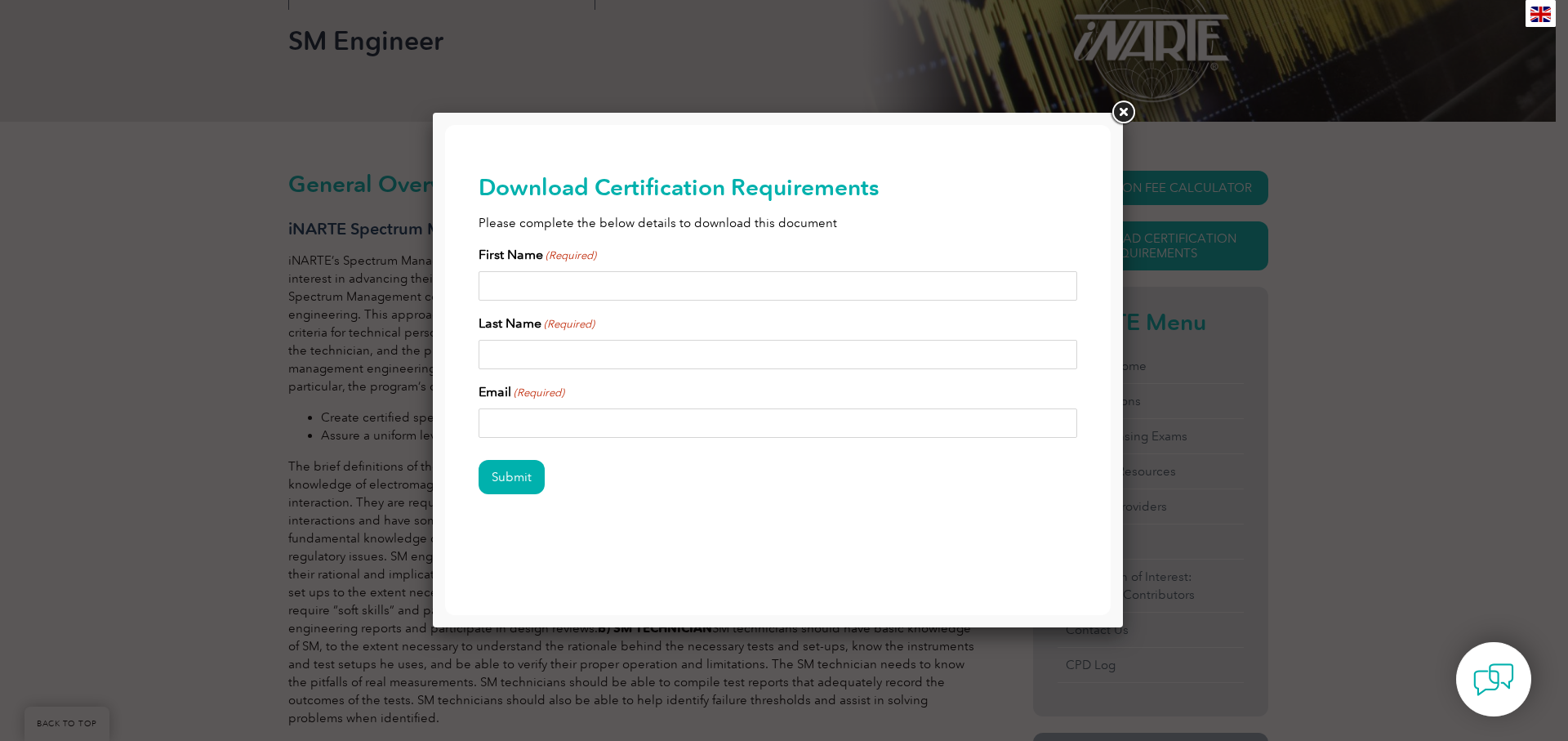
click at [1112, 115] on link at bounding box center [1123, 113] width 29 height 29
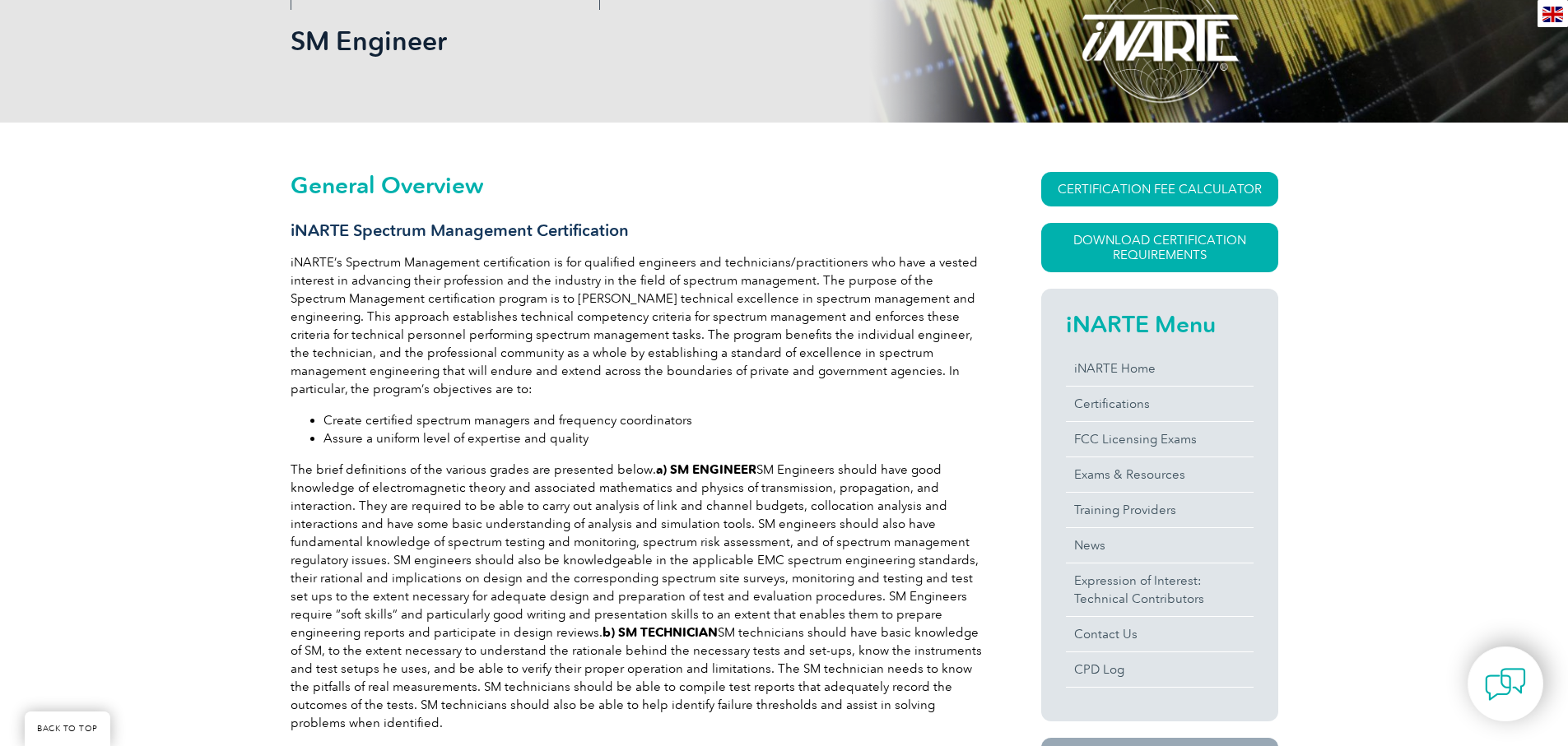
drag, startPoint x: 293, startPoint y: 229, endPoint x: 322, endPoint y: 227, distance: 29.1
click at [322, 227] on h3 "iNARTE Spectrum Management Certification" at bounding box center [636, 231] width 692 height 21
click at [317, 228] on h3 "iNARTE Spectrum Management Certification" at bounding box center [636, 231] width 692 height 21
drag, startPoint x: 291, startPoint y: 228, endPoint x: 633, endPoint y: 220, distance: 342.1
click at [633, 220] on h3 "iNARTE Spectrum Management Certification" at bounding box center [636, 231] width 692 height 21
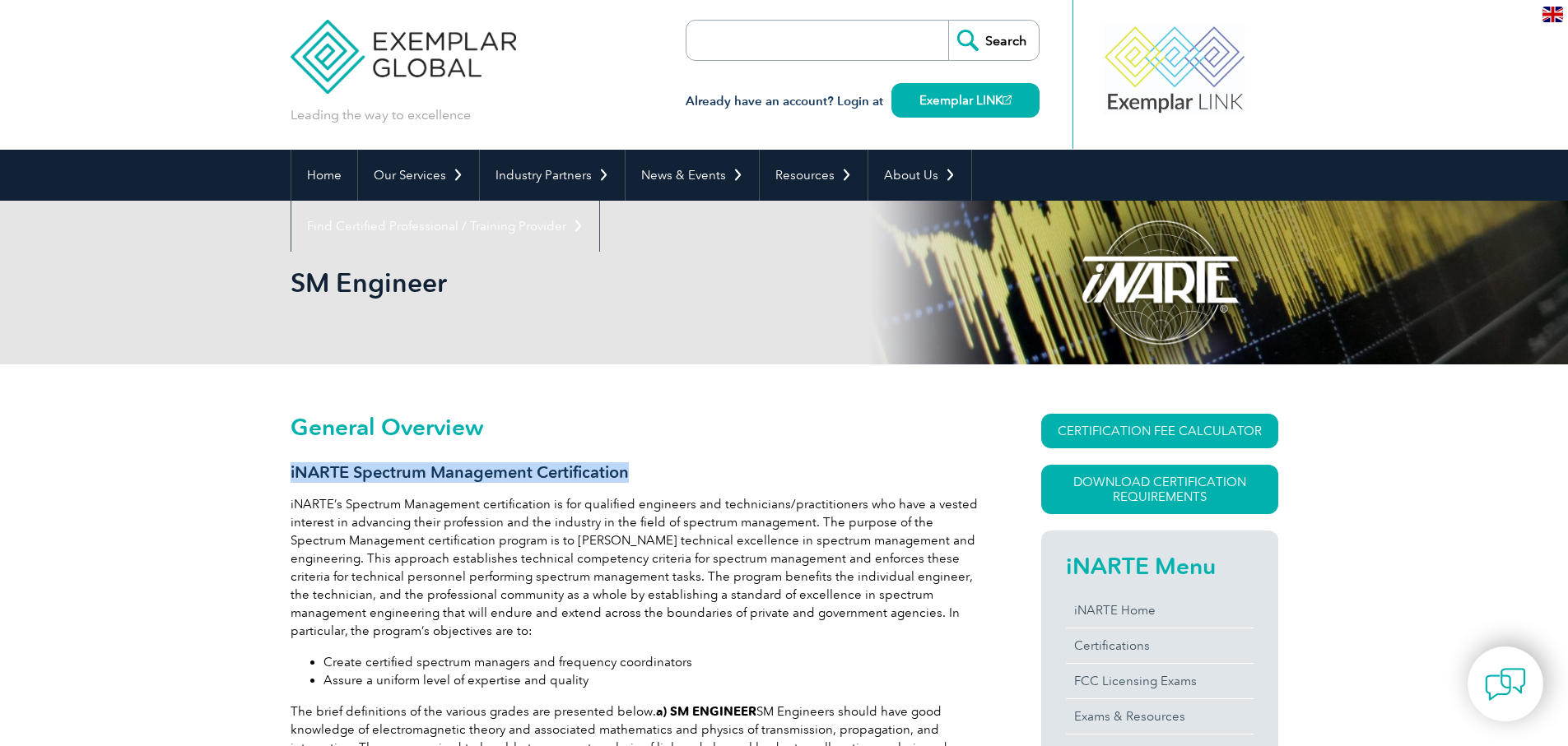
scroll to position [0, 0]
